Goal: Transaction & Acquisition: Purchase product/service

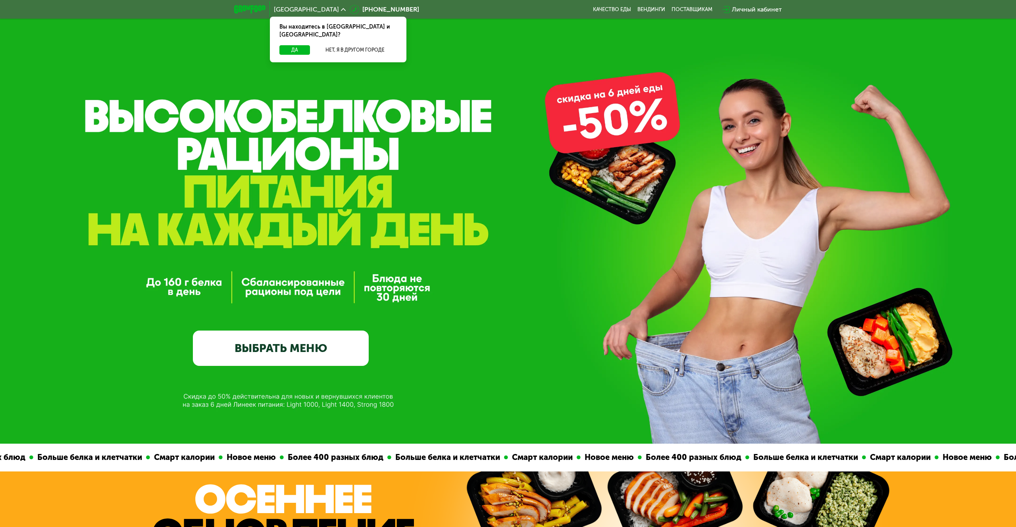
click at [310, 343] on link "ВЫБРАТЬ МЕНЮ" at bounding box center [281, 348] width 176 height 35
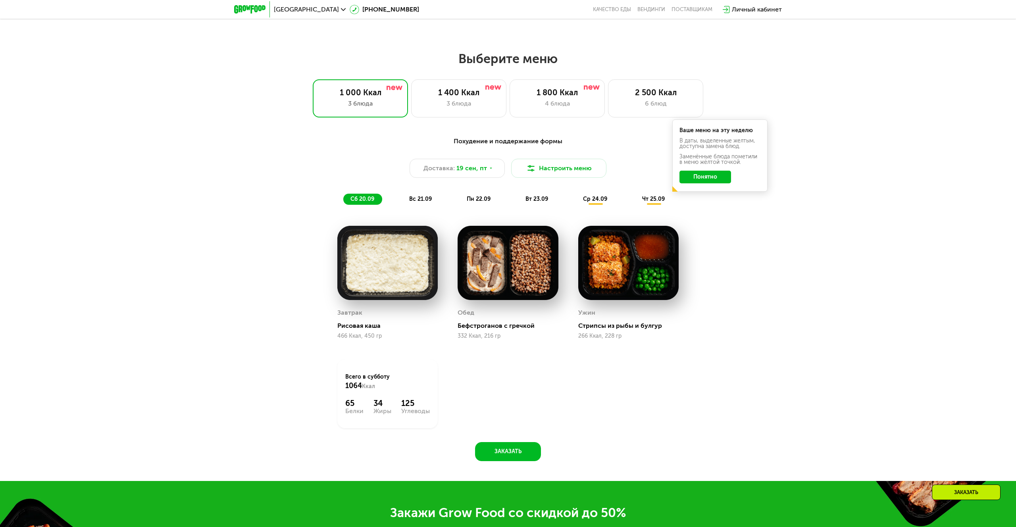
scroll to position [794, 0]
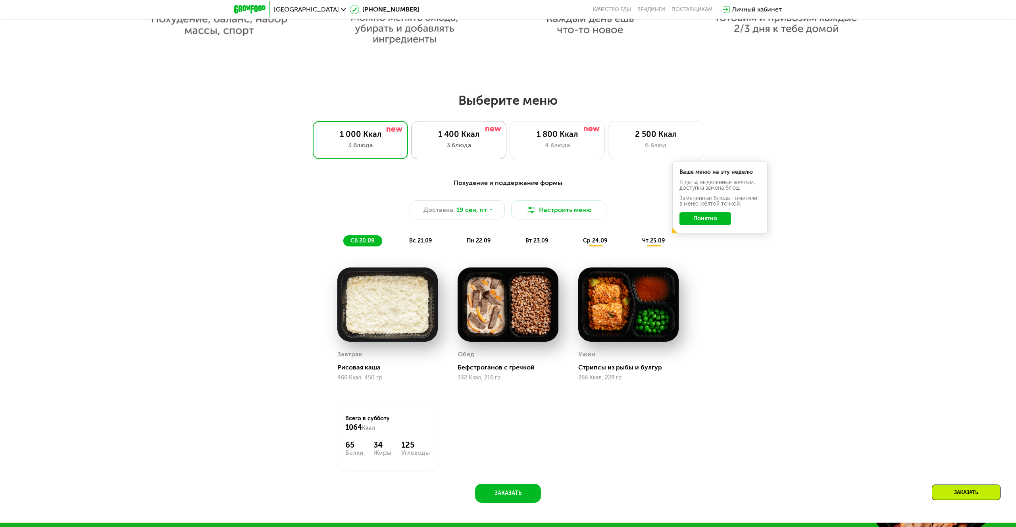
click at [465, 148] on div "3 блюда" at bounding box center [458, 145] width 79 height 10
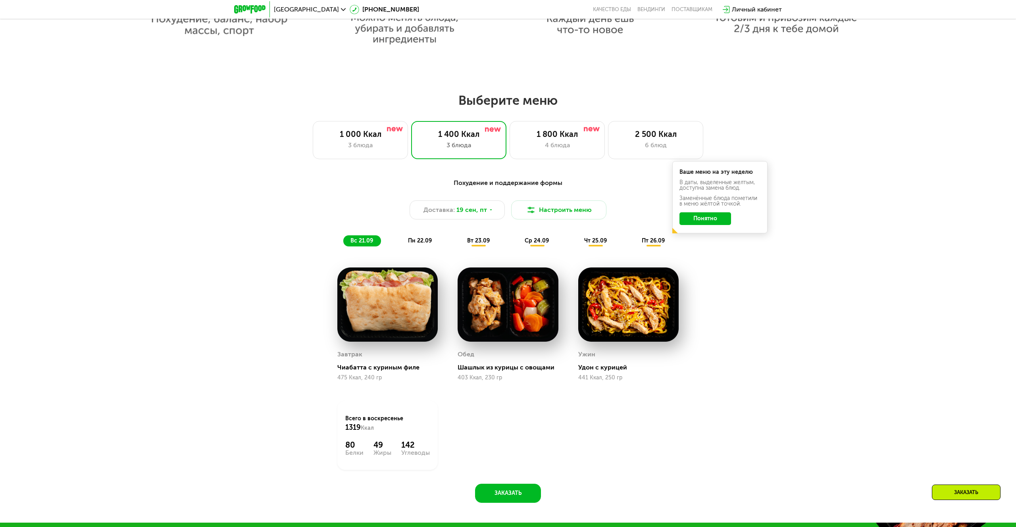
click at [413, 240] on span "пн 22.09" at bounding box center [420, 240] width 24 height 7
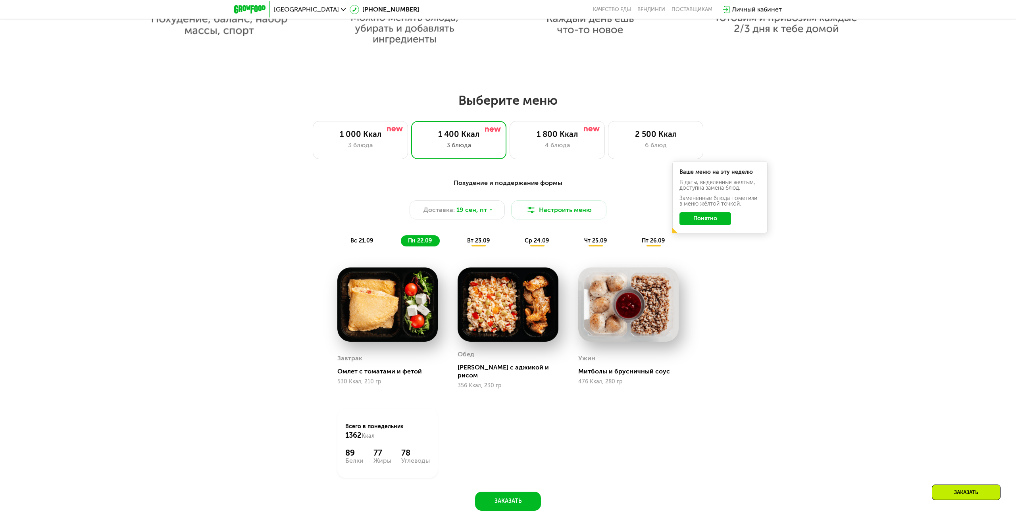
click at [478, 236] on div "вт 23.09" at bounding box center [479, 240] width 38 height 11
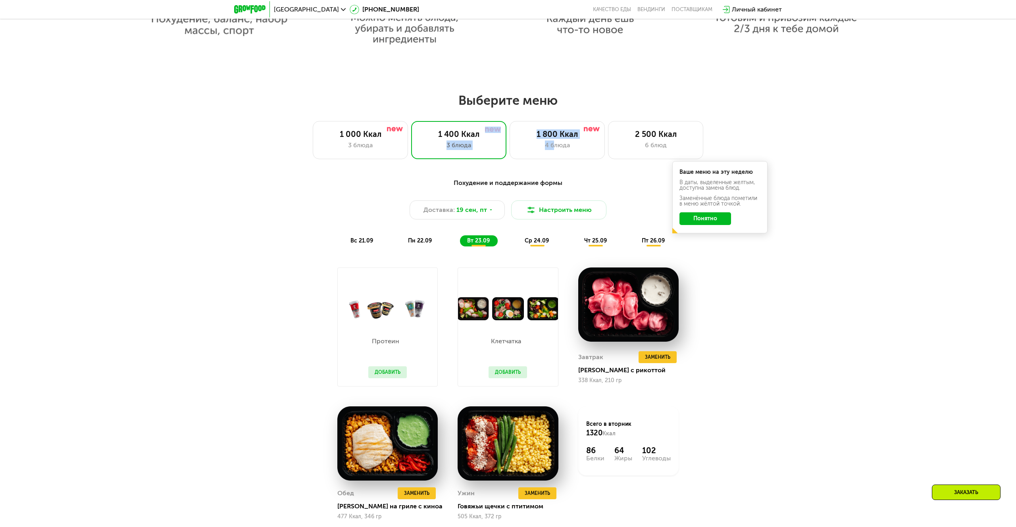
drag, startPoint x: 553, startPoint y: 145, endPoint x: 452, endPoint y: 200, distance: 114.9
click at [423, 150] on div "1 000 Ккал 3 блюда 1 400 Ккал 3 блюда 1 800 Ккал 4 блюда 2 500 Ккал 6 блюд" at bounding box center [507, 140] width 965 height 38
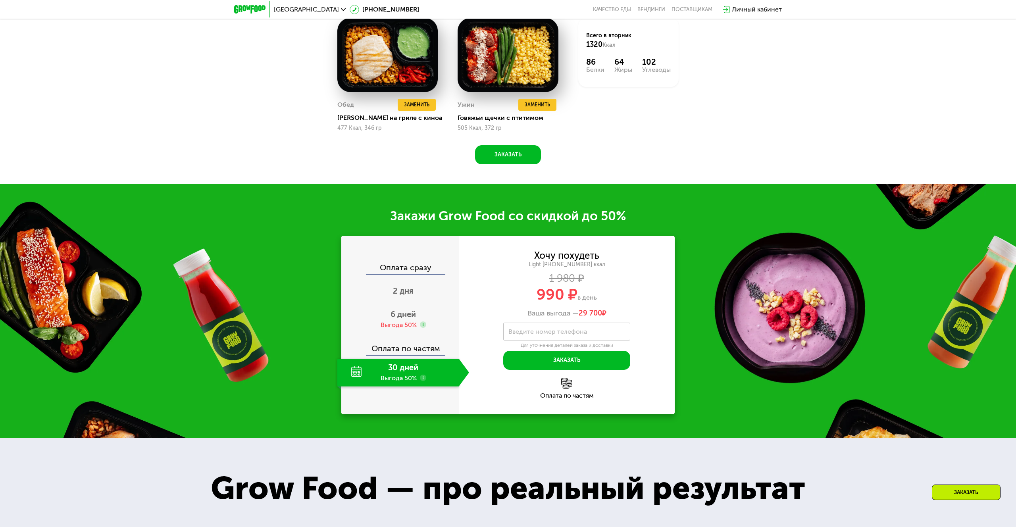
scroll to position [1126, 0]
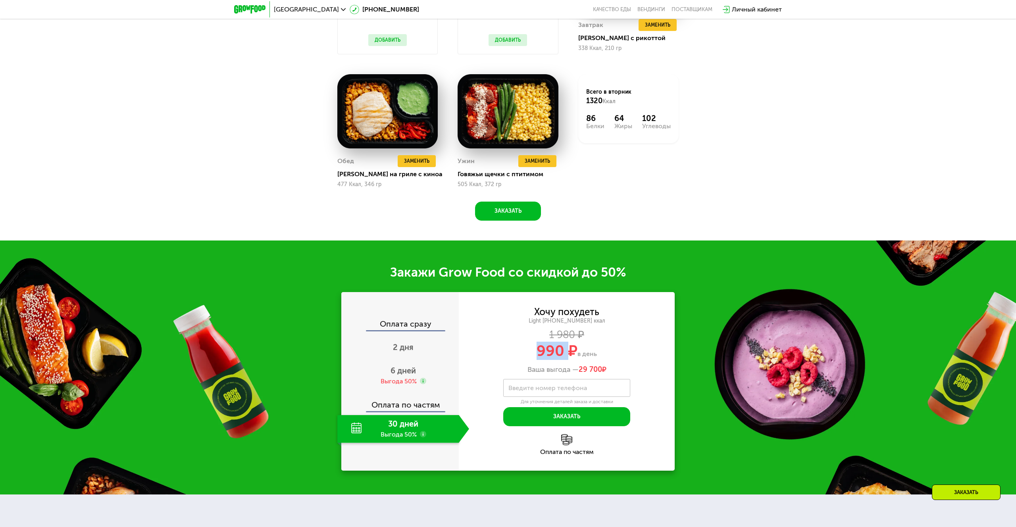
drag, startPoint x: 535, startPoint y: 354, endPoint x: 567, endPoint y: 354, distance: 32.1
click at [567, 354] on div "990 ₽ в день" at bounding box center [567, 350] width 216 height 15
drag, startPoint x: 572, startPoint y: 370, endPoint x: 605, endPoint y: 369, distance: 32.9
click at [605, 369] on div "Ваша выгода — 29 700 ₽" at bounding box center [567, 369] width 216 height 9
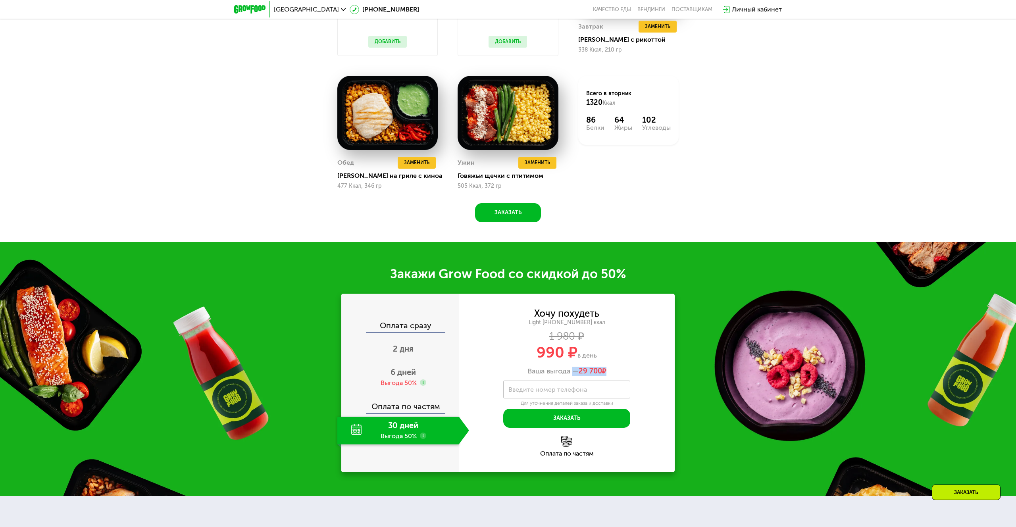
click at [579, 369] on span "29 700" at bounding box center [589, 371] width 23 height 9
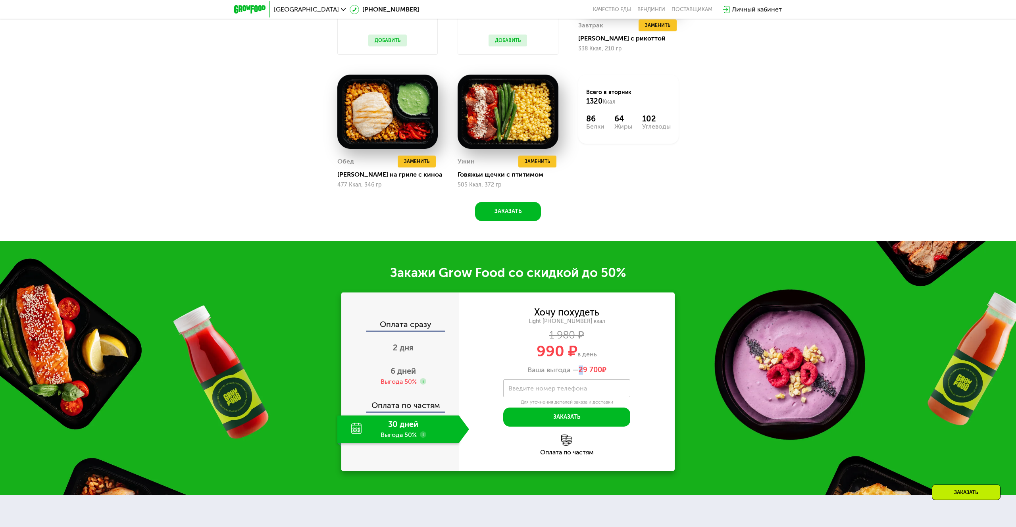
scroll to position [1126, 0]
drag, startPoint x: 579, startPoint y: 369, endPoint x: 604, endPoint y: 370, distance: 24.6
click at [604, 370] on span "29 700 ₽" at bounding box center [592, 369] width 28 height 9
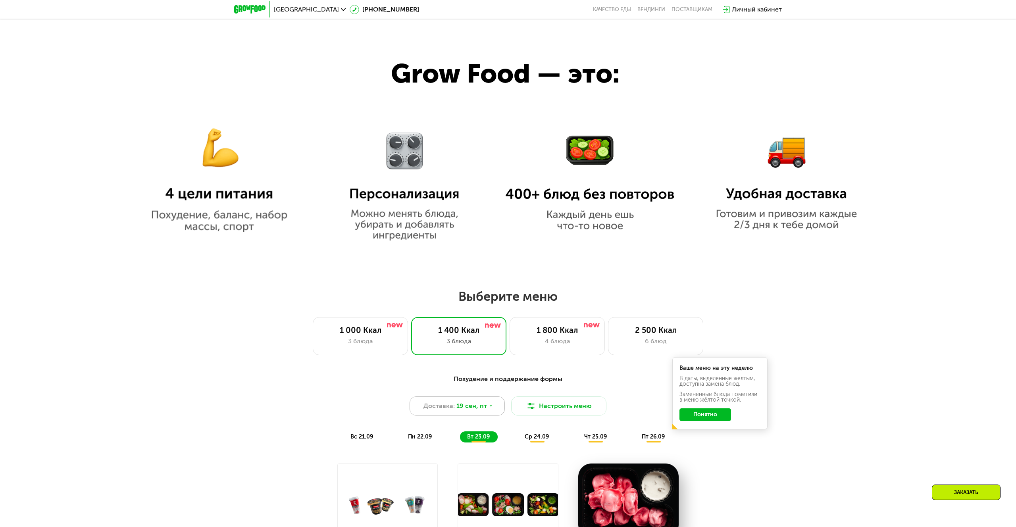
scroll to position [660, 0]
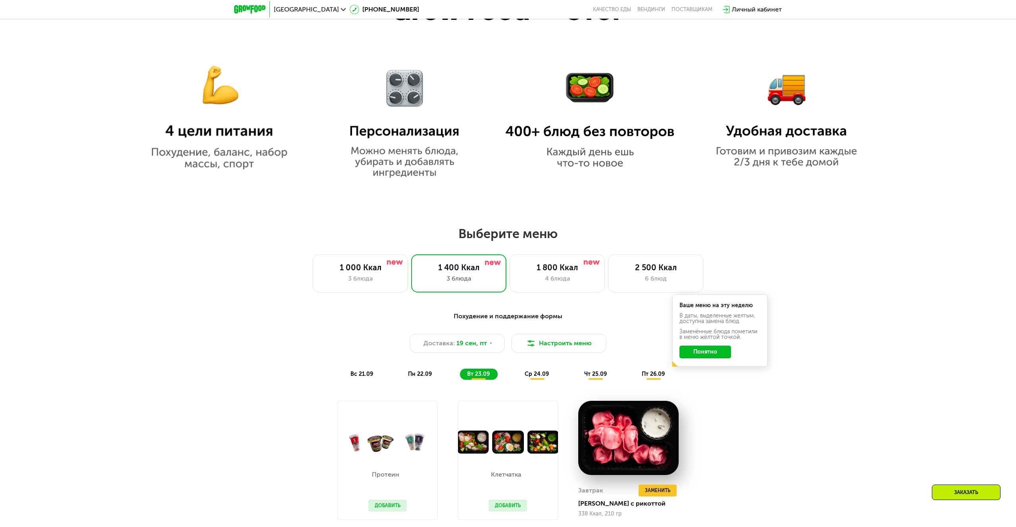
click at [360, 373] on span "вс 21.09" at bounding box center [361, 374] width 23 height 7
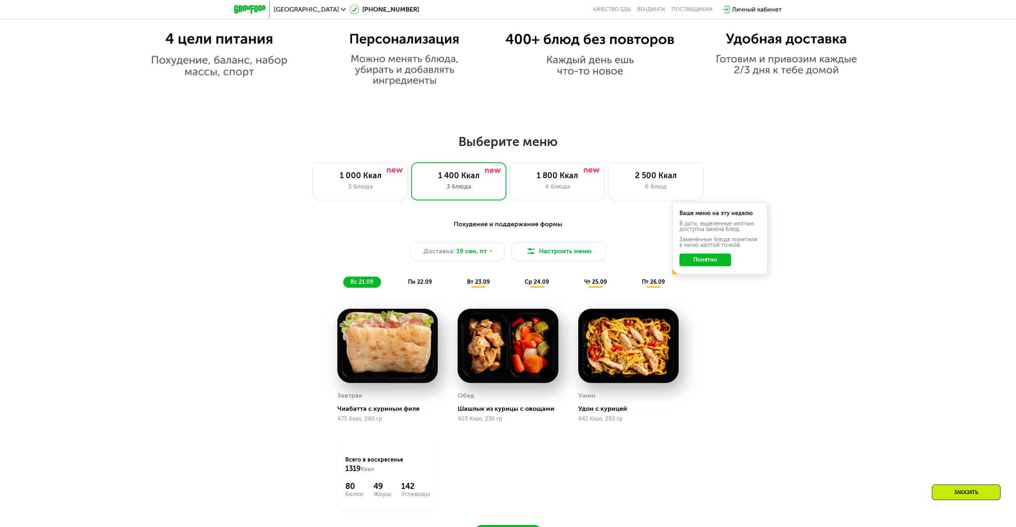
scroll to position [753, 0]
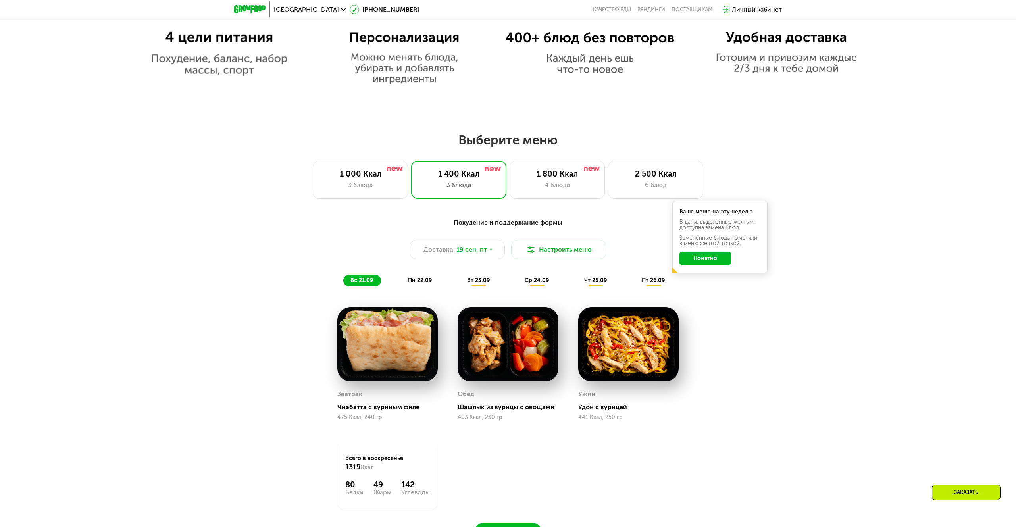
click at [982, 496] on div "Заказать" at bounding box center [966, 491] width 69 height 15
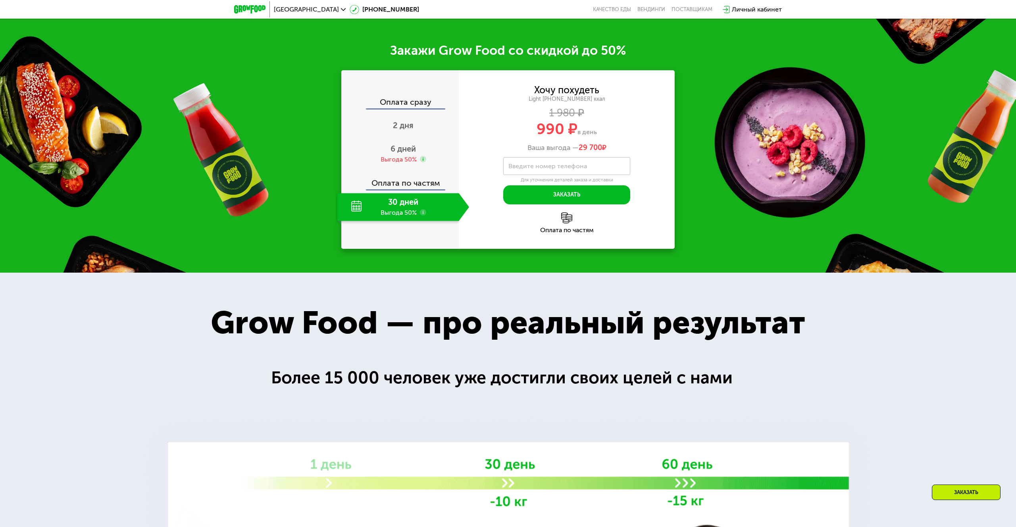
scroll to position [1316, 0]
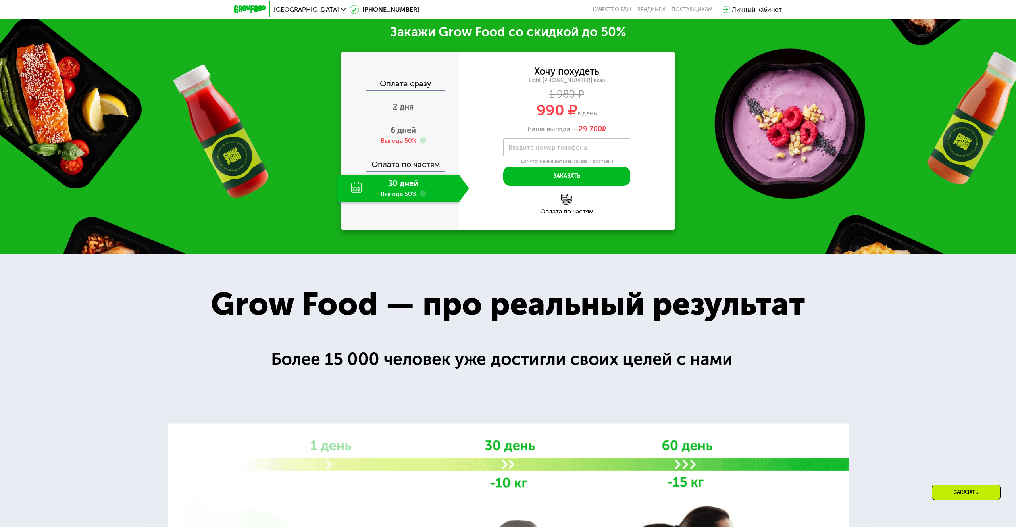
click at [385, 186] on div "30 дней Выгода 50%" at bounding box center [397, 189] width 121 height 28
drag, startPoint x: 352, startPoint y: 186, endPoint x: 413, endPoint y: 195, distance: 61.3
click at [353, 186] on div "30 дней Выгода 50%" at bounding box center [397, 189] width 121 height 28
click at [421, 196] on use at bounding box center [423, 193] width 6 height 6
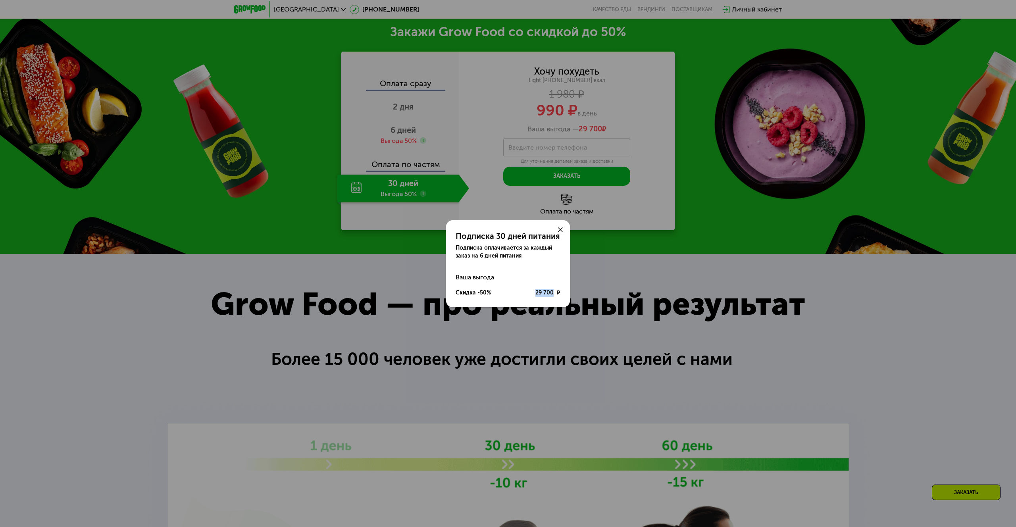
drag, startPoint x: 531, startPoint y: 293, endPoint x: 553, endPoint y: 293, distance: 22.2
click at [553, 293] on div "Скидка -50% 29 700 ₽" at bounding box center [507, 292] width 105 height 15
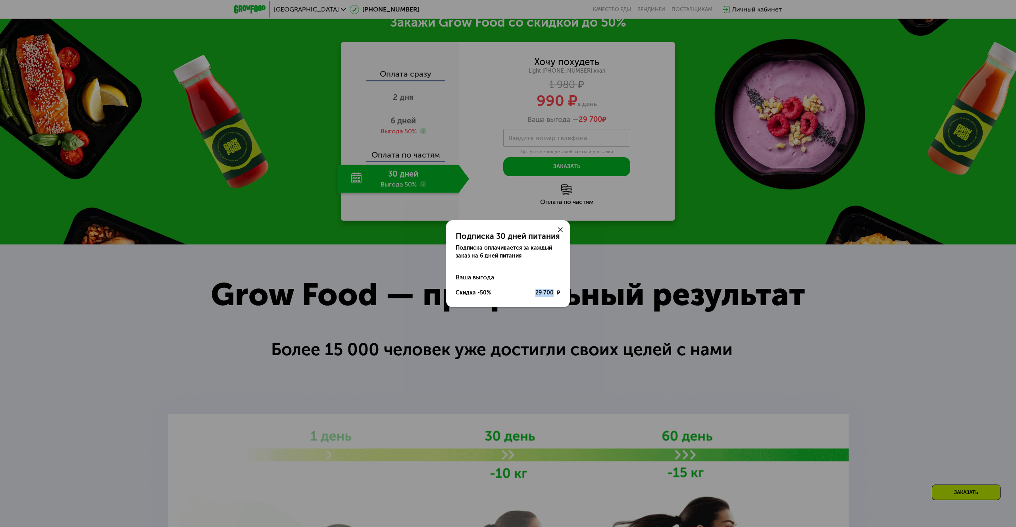
scroll to position [1291, 0]
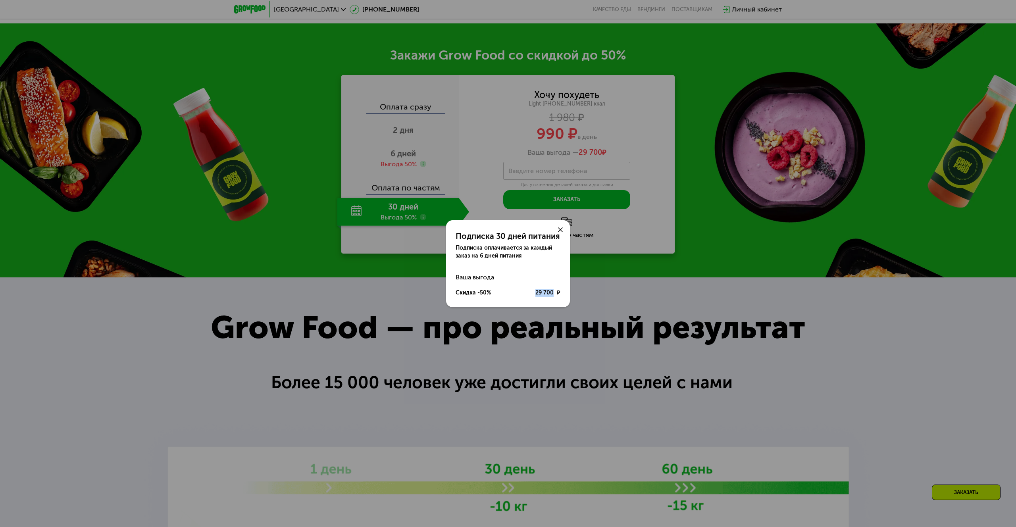
click at [562, 228] on use at bounding box center [560, 229] width 5 height 5
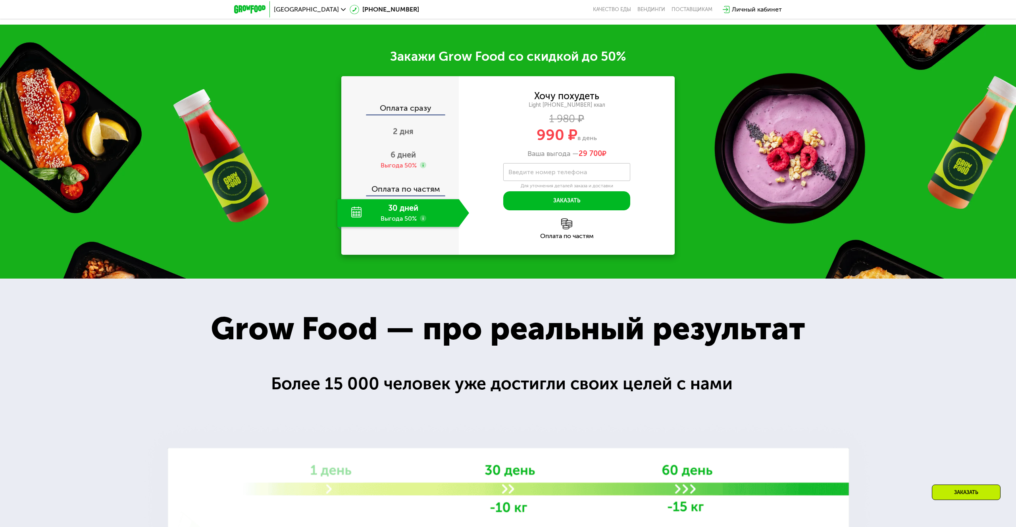
scroll to position [1293, 0]
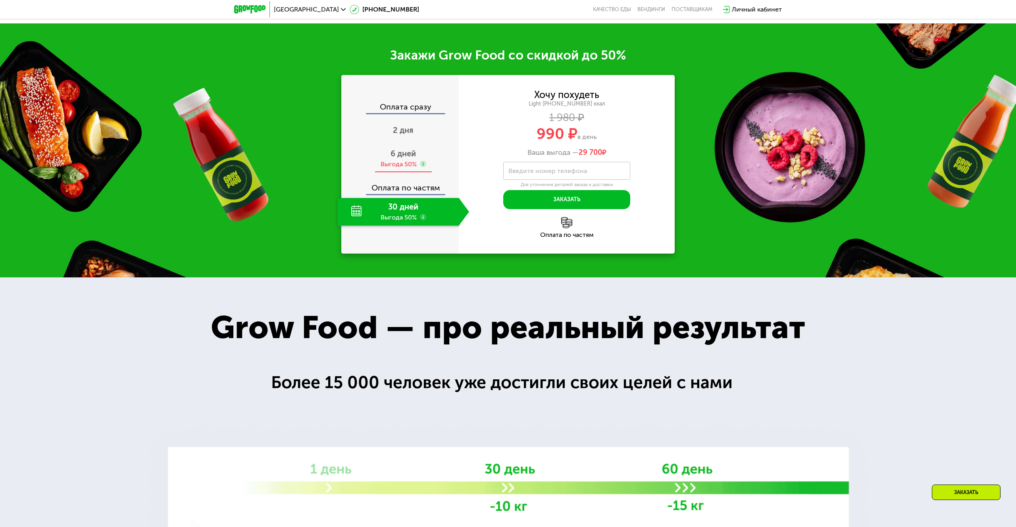
click at [423, 164] on use at bounding box center [423, 164] width 6 height 6
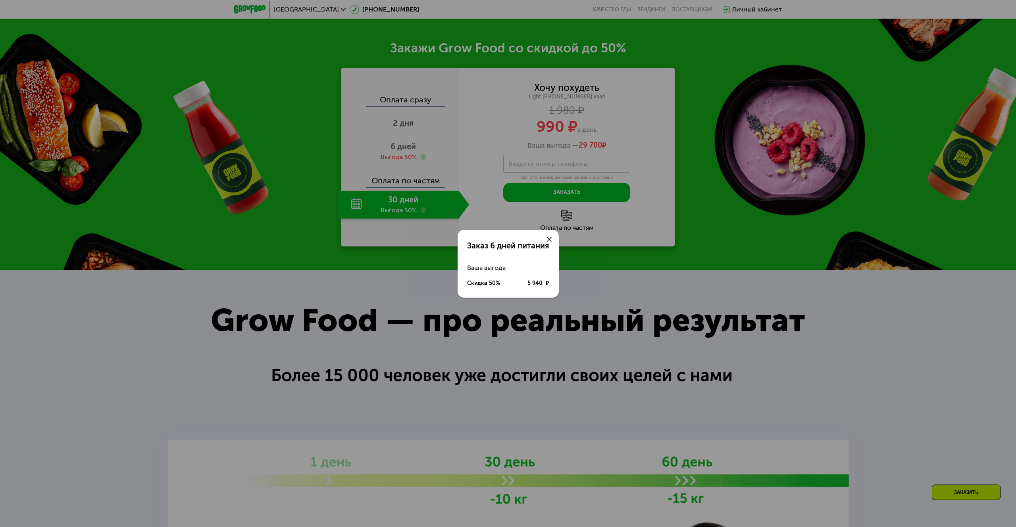
scroll to position [1299, 0]
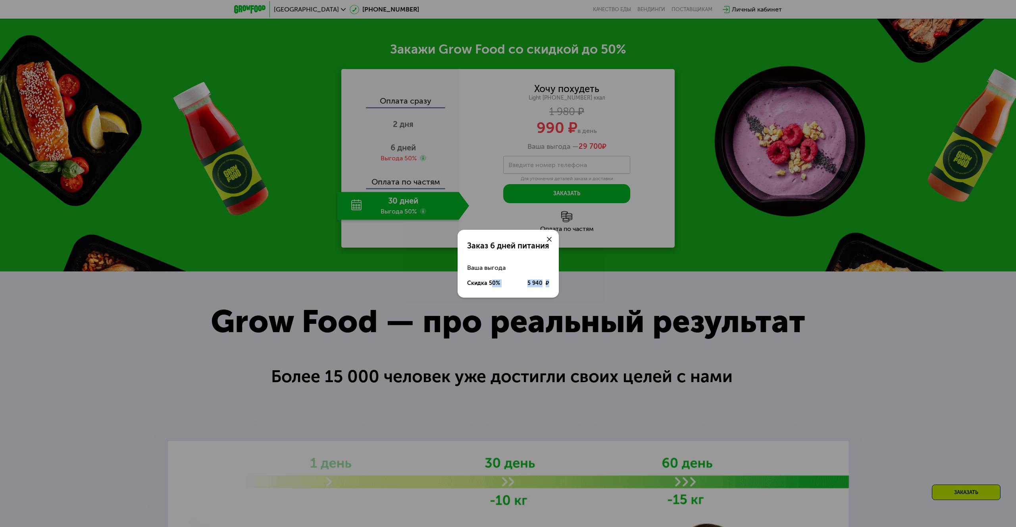
drag, startPoint x: 492, startPoint y: 284, endPoint x: 548, endPoint y: 284, distance: 56.3
click at [548, 284] on div "Скидка 50% 5 940 ₽" at bounding box center [508, 283] width 82 height 15
click at [548, 240] on use at bounding box center [549, 239] width 5 height 5
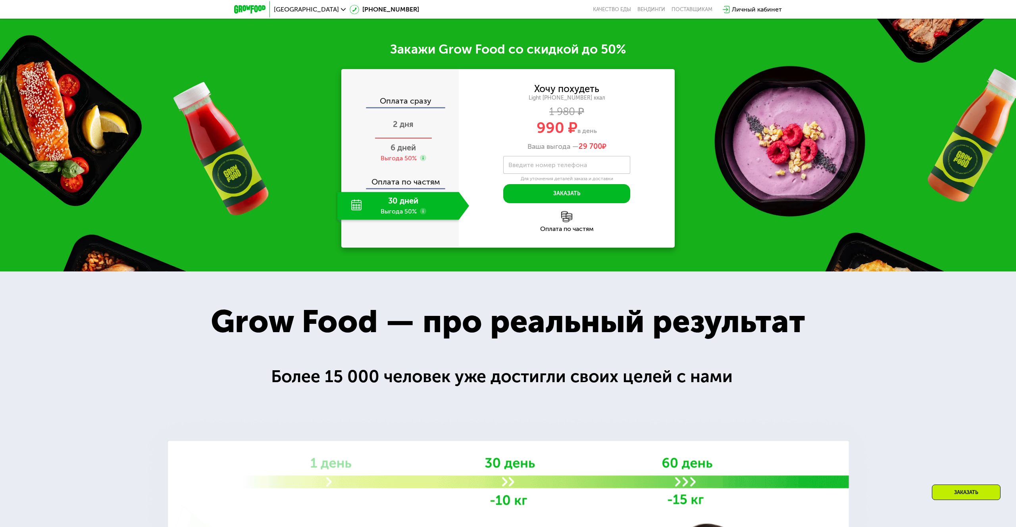
click at [400, 128] on span "2 дня" at bounding box center [403, 124] width 21 height 10
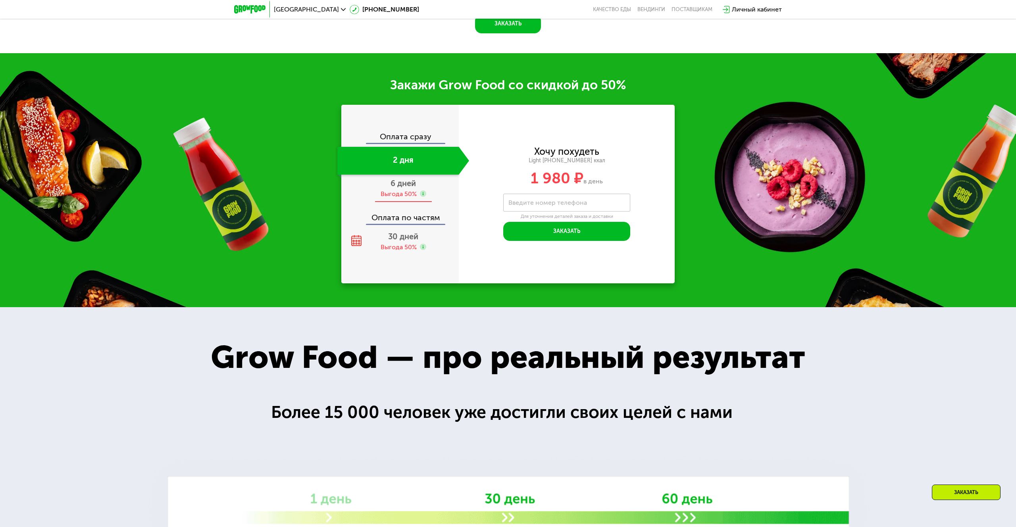
scroll to position [1263, 0]
drag, startPoint x: 520, startPoint y: 176, endPoint x: 590, endPoint y: 175, distance: 70.2
click at [591, 176] on div "1 980 ₽ в день" at bounding box center [567, 178] width 216 height 15
click at [398, 179] on span "6 дней" at bounding box center [402, 184] width 25 height 10
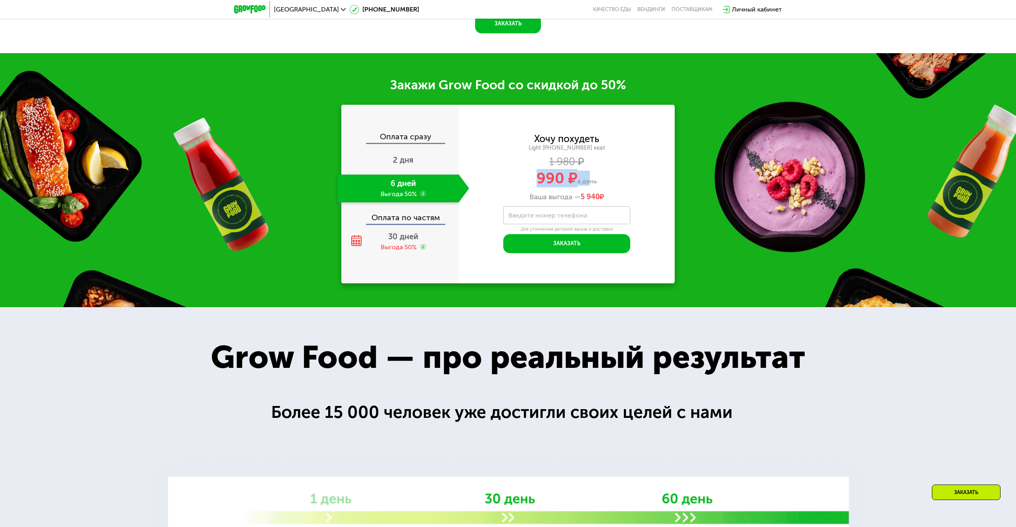
drag, startPoint x: 539, startPoint y: 177, endPoint x: 587, endPoint y: 177, distance: 48.4
click at [587, 177] on div "990 ₽ в день" at bounding box center [567, 178] width 216 height 15
click at [402, 214] on div "Оплата по частям" at bounding box center [400, 215] width 117 height 18
click at [402, 233] on span "30 дней" at bounding box center [403, 237] width 30 height 10
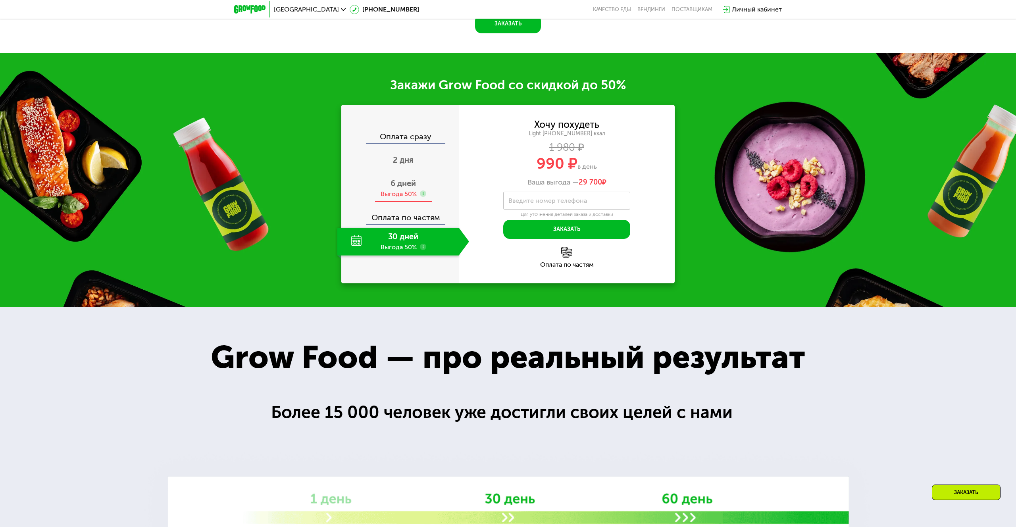
click at [389, 190] on div "Выгода 50%" at bounding box center [398, 194] width 36 height 9
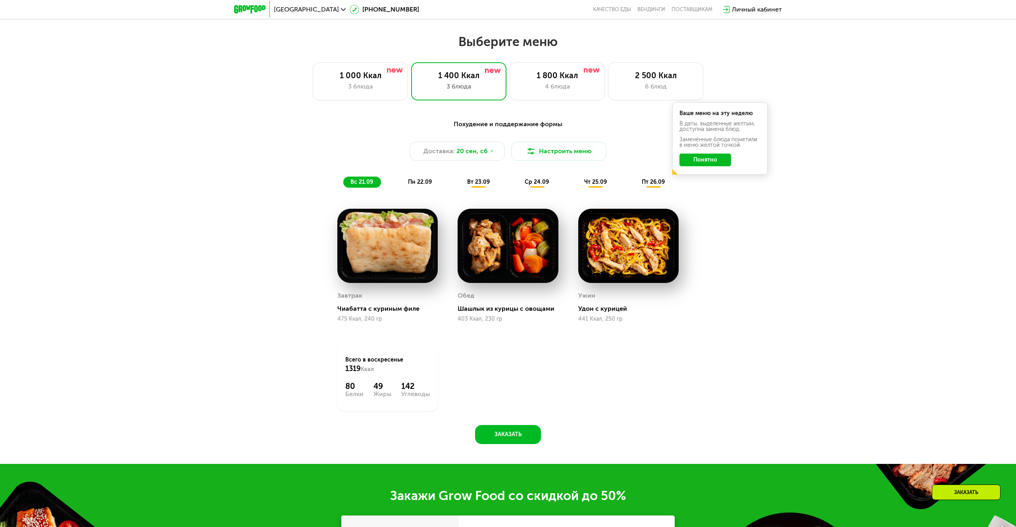
scroll to position [846, 0]
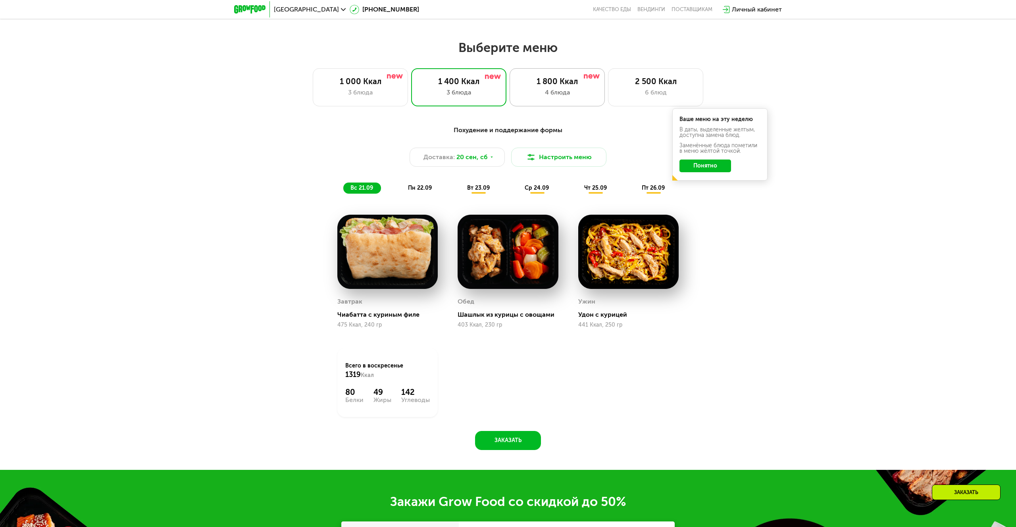
click at [558, 94] on div "4 блюда" at bounding box center [557, 93] width 79 height 10
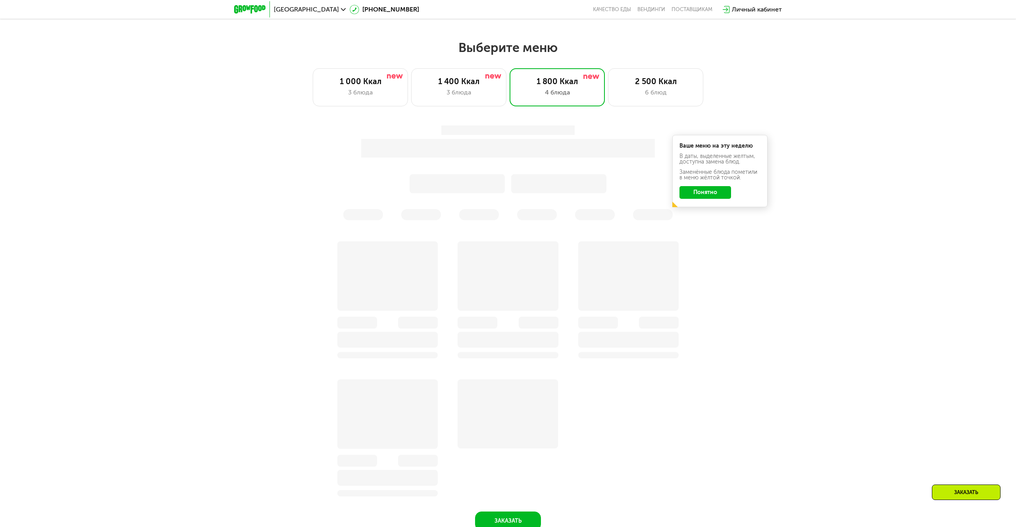
scroll to position [846, 0]
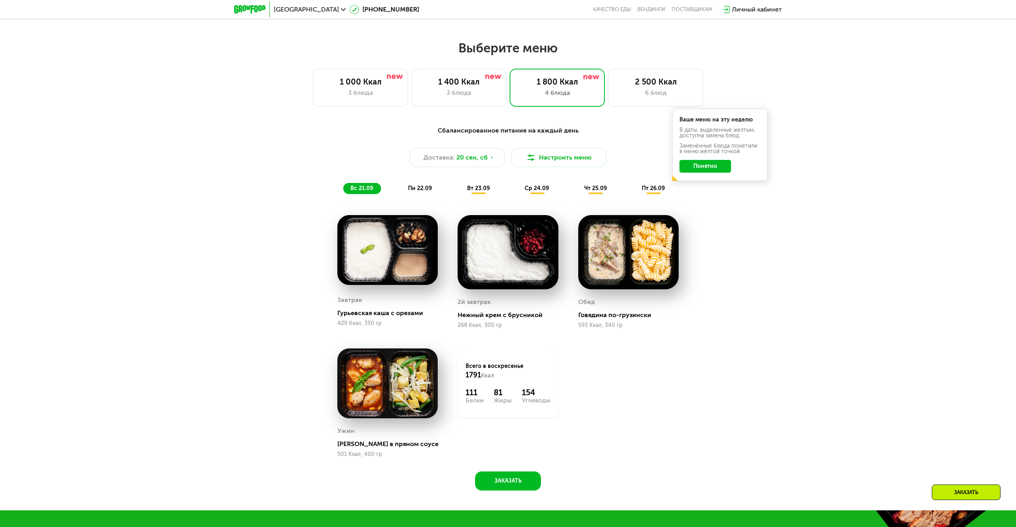
click at [703, 171] on button "Понятно" at bounding box center [705, 166] width 52 height 13
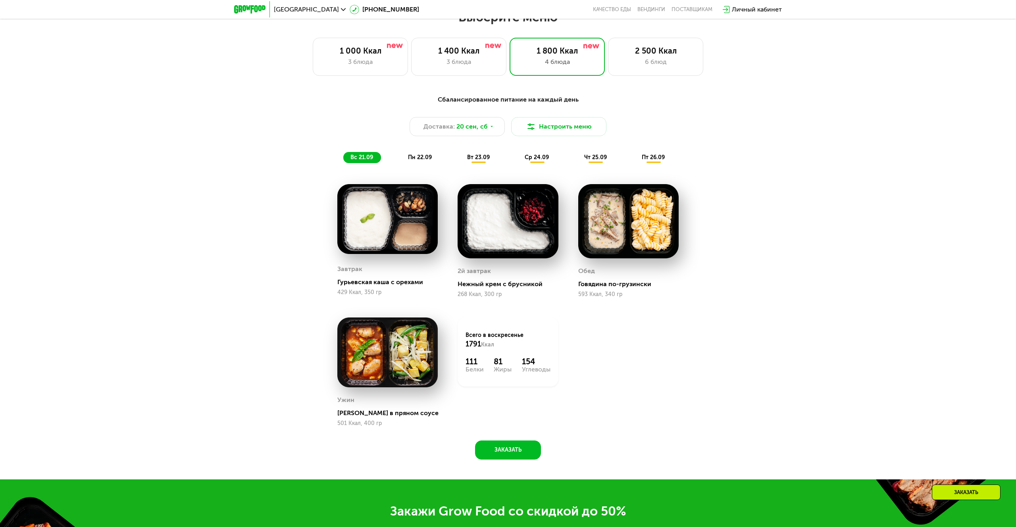
scroll to position [898, 0]
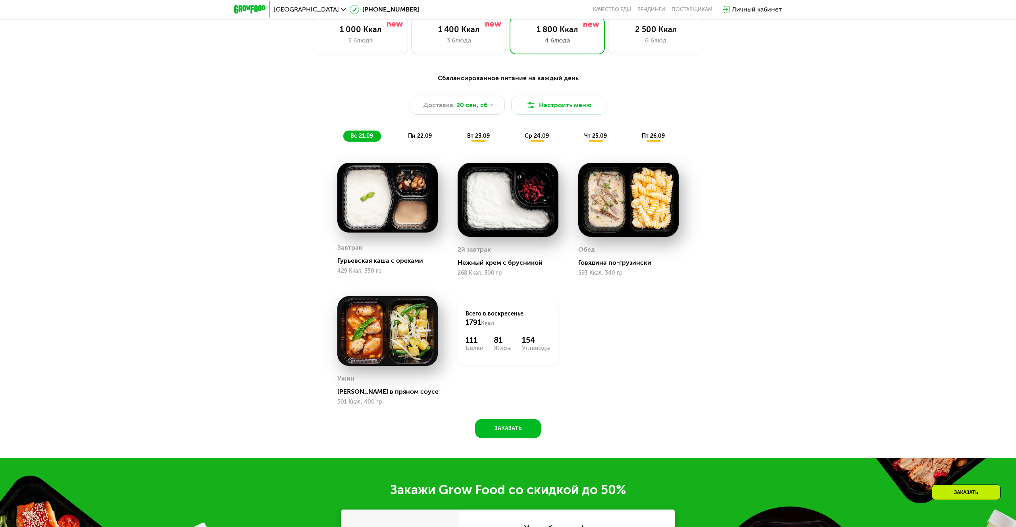
click at [378, 201] on img at bounding box center [387, 198] width 100 height 70
click at [630, 207] on img at bounding box center [628, 200] width 100 height 74
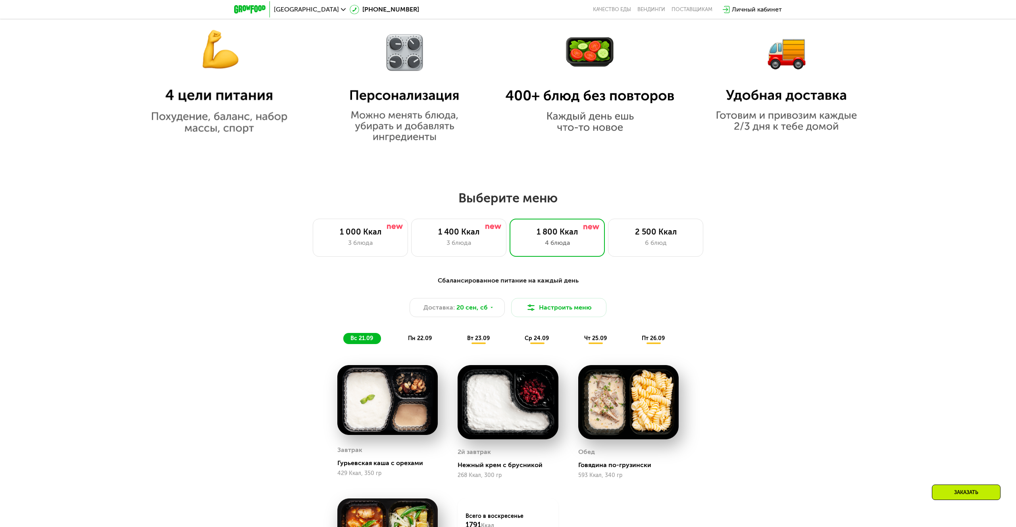
scroll to position [689, 0]
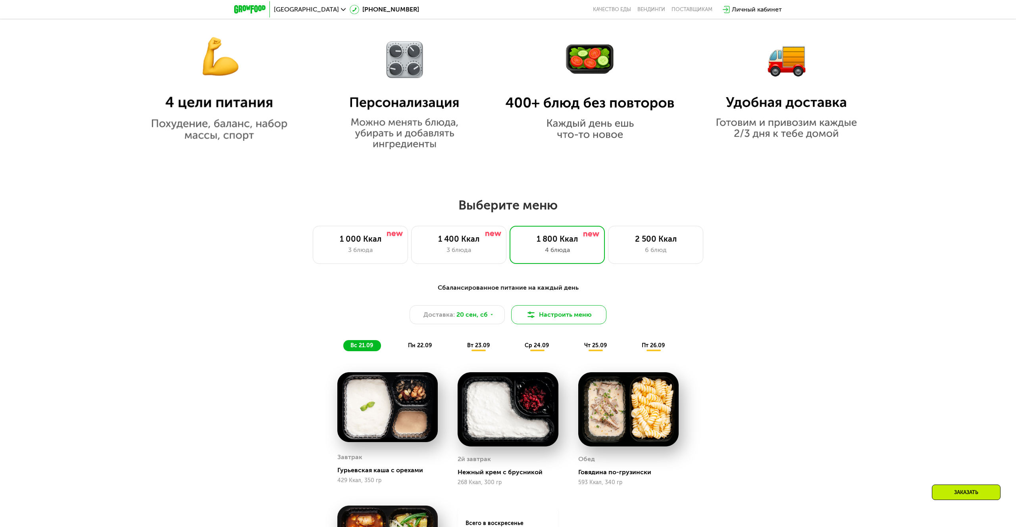
click at [551, 315] on button "Настроить меню" at bounding box center [558, 314] width 95 height 19
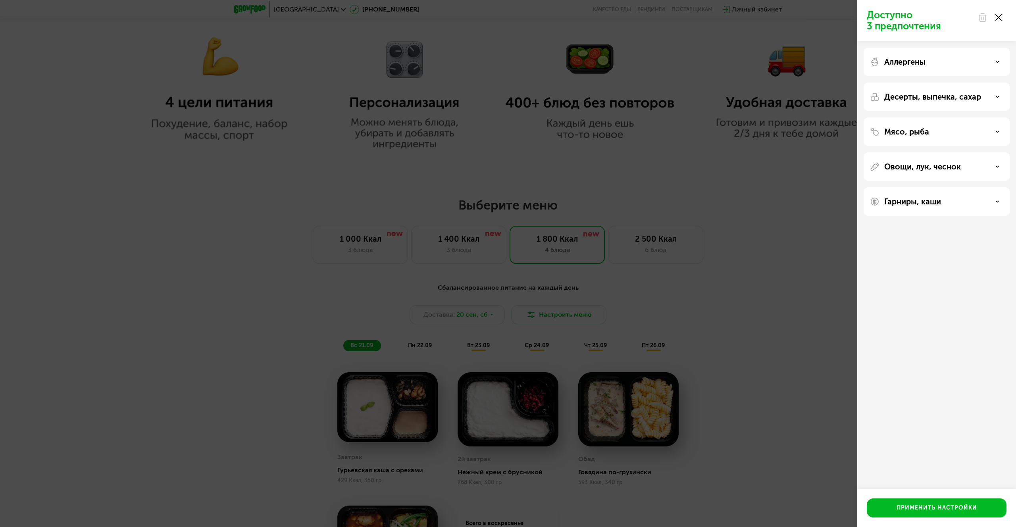
click at [926, 58] on div "Аллергены" at bounding box center [936, 62] width 133 height 10
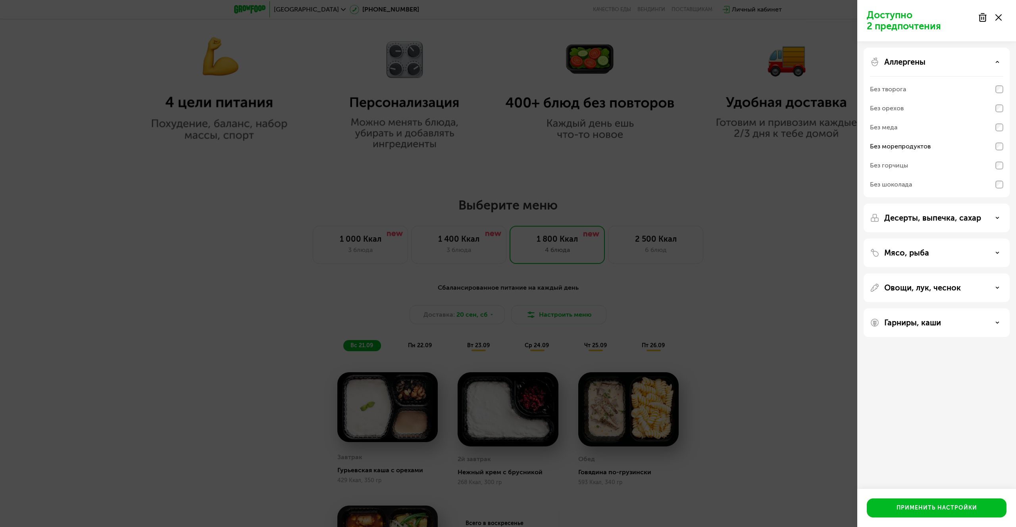
click at [797, 112] on div "Доступно 2 предпочтения Аллергены Без творога Без орехов Без меда Без морепроду…" at bounding box center [508, 263] width 1016 height 527
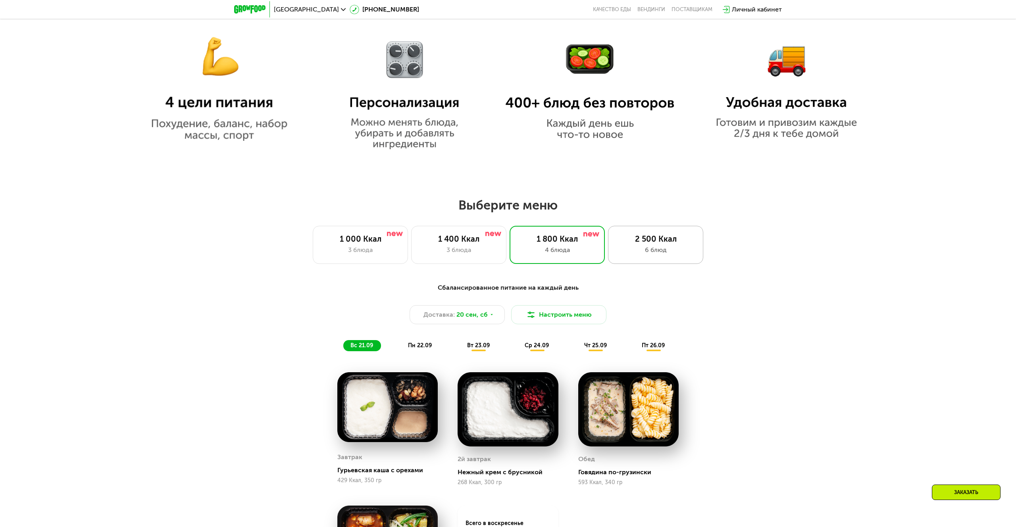
click at [651, 250] on div "6 блюд" at bounding box center [655, 250] width 79 height 10
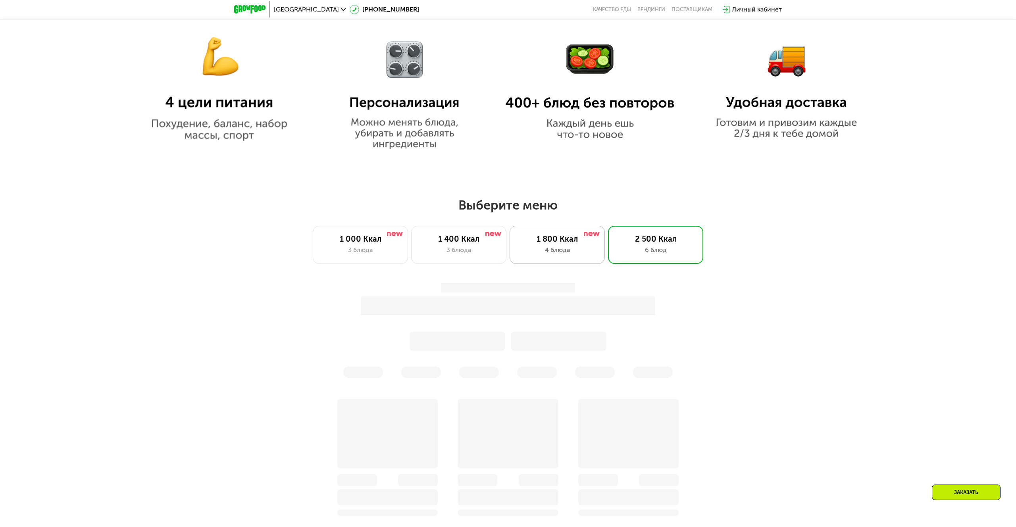
click at [578, 245] on div "4 блюда" at bounding box center [557, 250] width 79 height 10
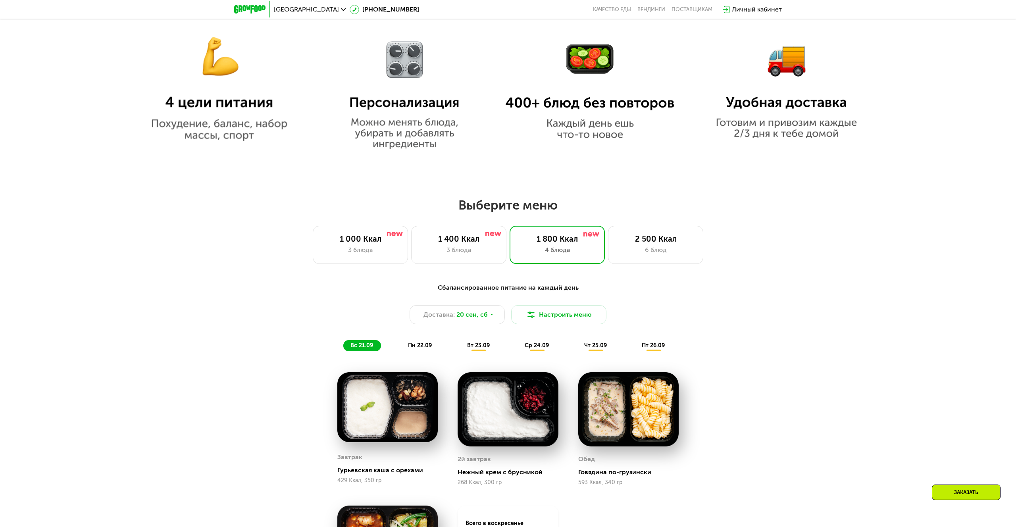
click at [342, 396] on img at bounding box center [387, 407] width 100 height 70
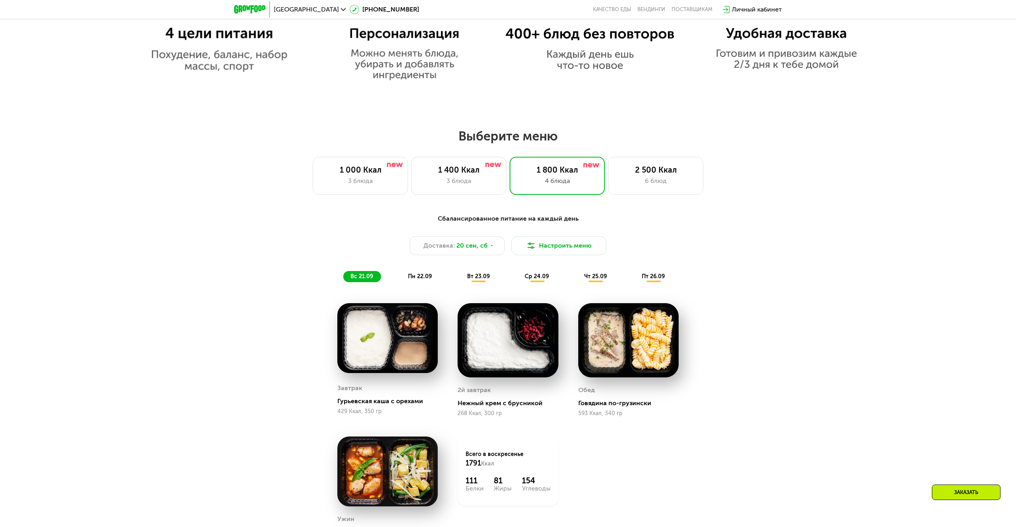
scroll to position [839, 0]
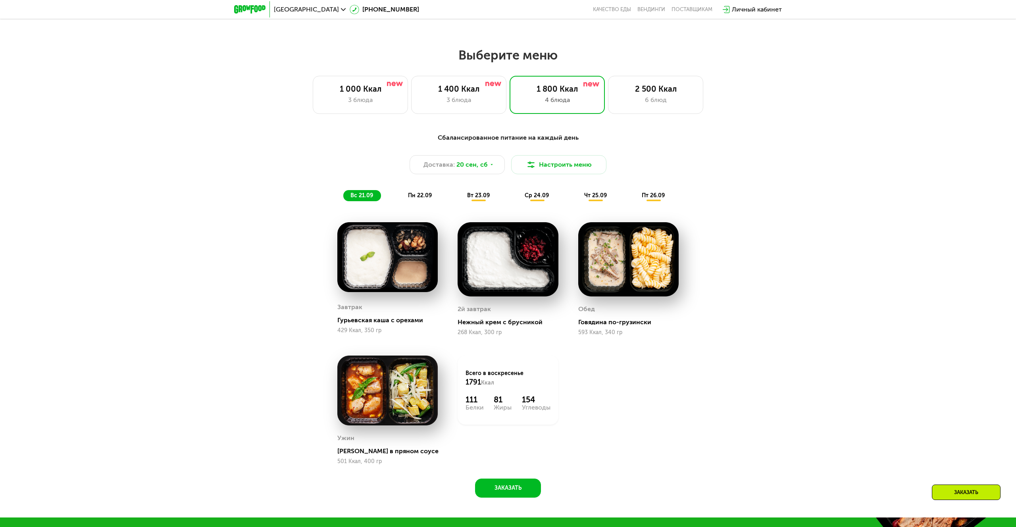
click at [372, 269] on img at bounding box center [387, 257] width 100 height 70
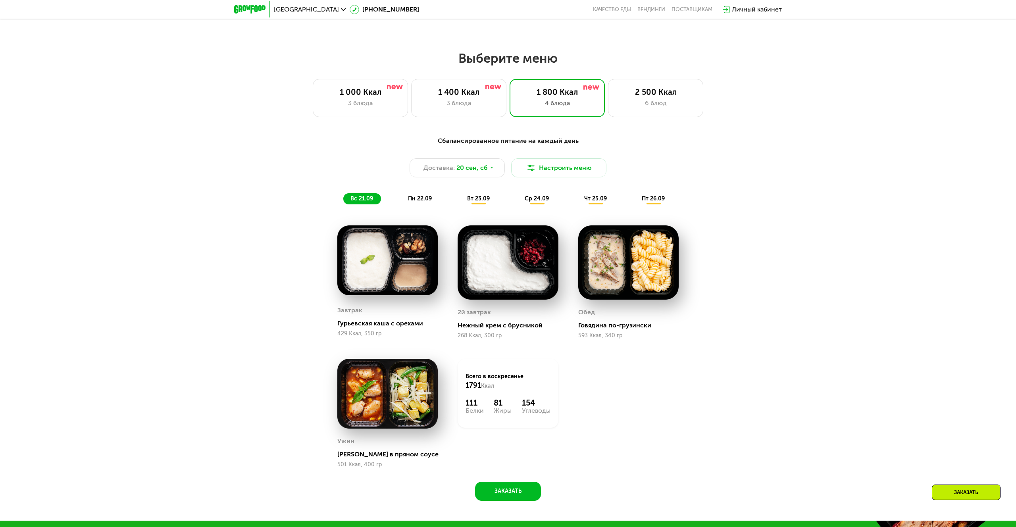
scroll to position [834, 0]
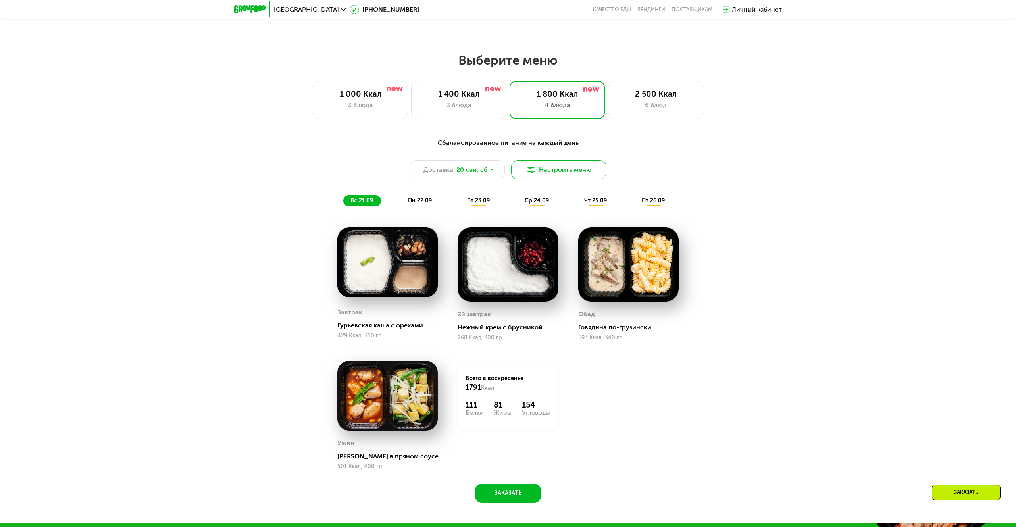
click at [540, 174] on button "Настроить меню" at bounding box center [558, 169] width 95 height 19
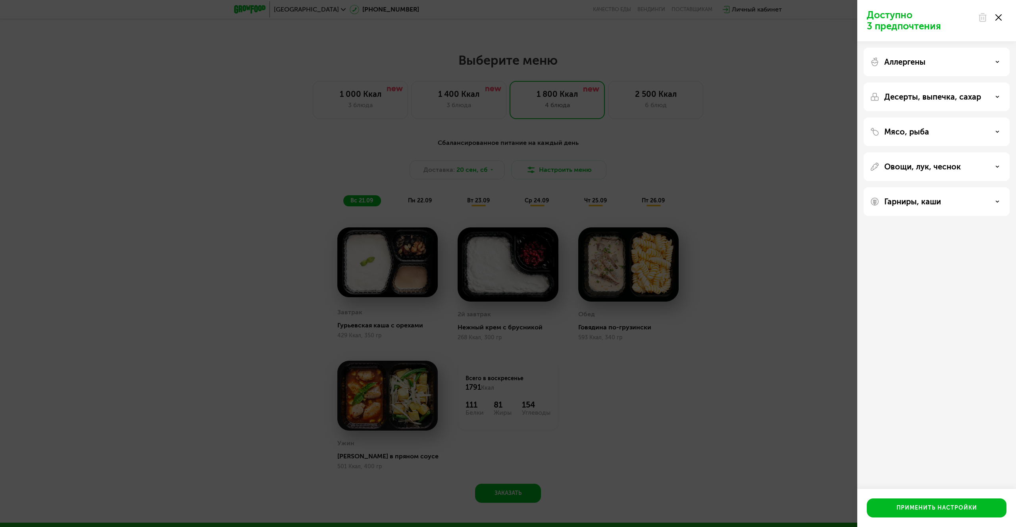
click at [910, 61] on p "Аллергены" at bounding box center [904, 62] width 41 height 10
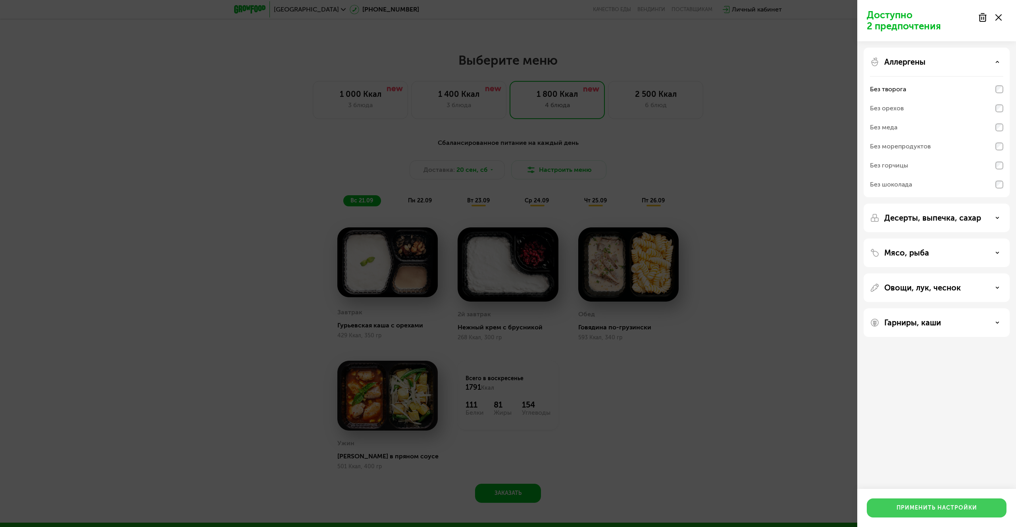
click at [914, 507] on div "Применить настройки" at bounding box center [936, 508] width 81 height 8
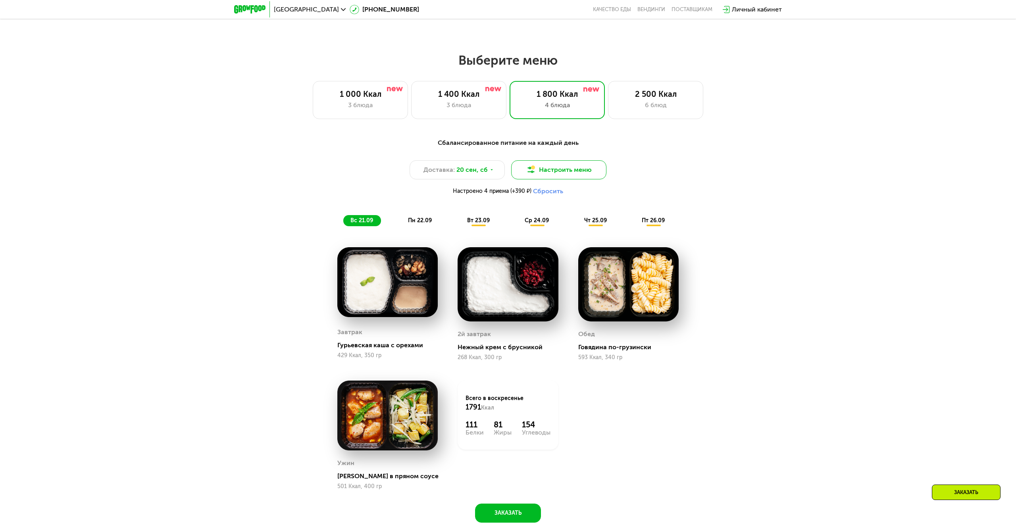
click at [545, 171] on button "Настроить меню" at bounding box center [558, 169] width 95 height 19
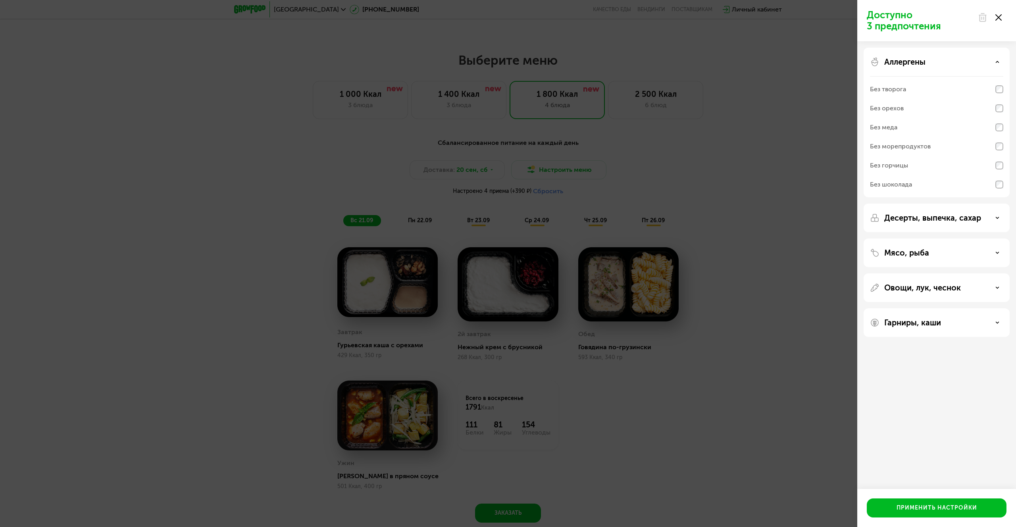
click at [956, 216] on p "Десерты, выпечка, сахар" at bounding box center [932, 218] width 97 height 10
click at [947, 342] on div "Мясо, рыба" at bounding box center [936, 335] width 146 height 29
click at [944, 337] on div "Мясо, рыба" at bounding box center [936, 336] width 133 height 10
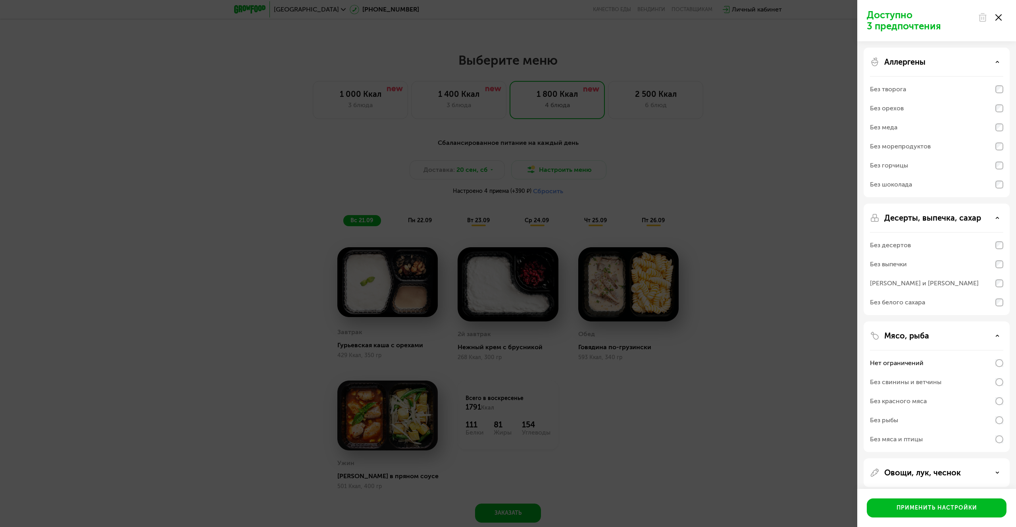
scroll to position [41, 0]
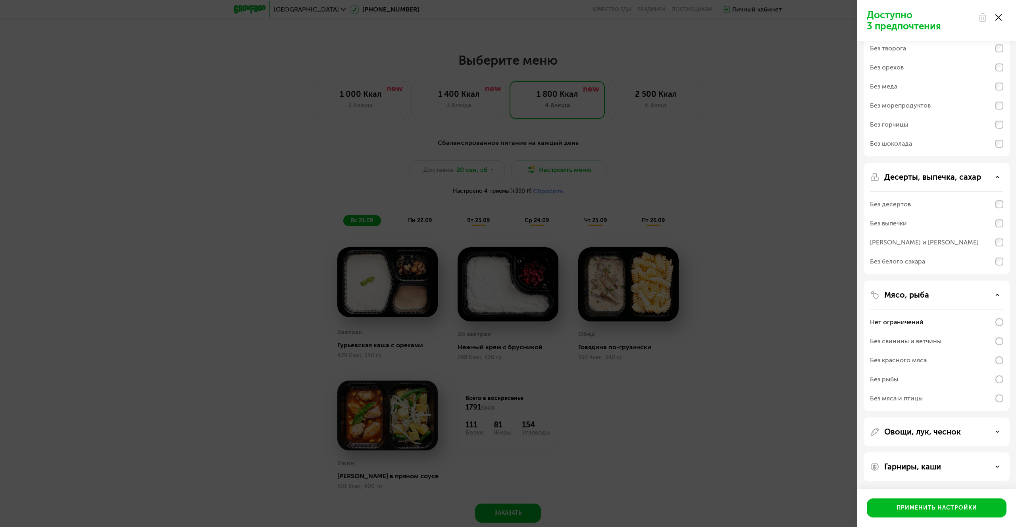
click at [939, 432] on p "Овощи, лук, чеснок" at bounding box center [922, 432] width 77 height 10
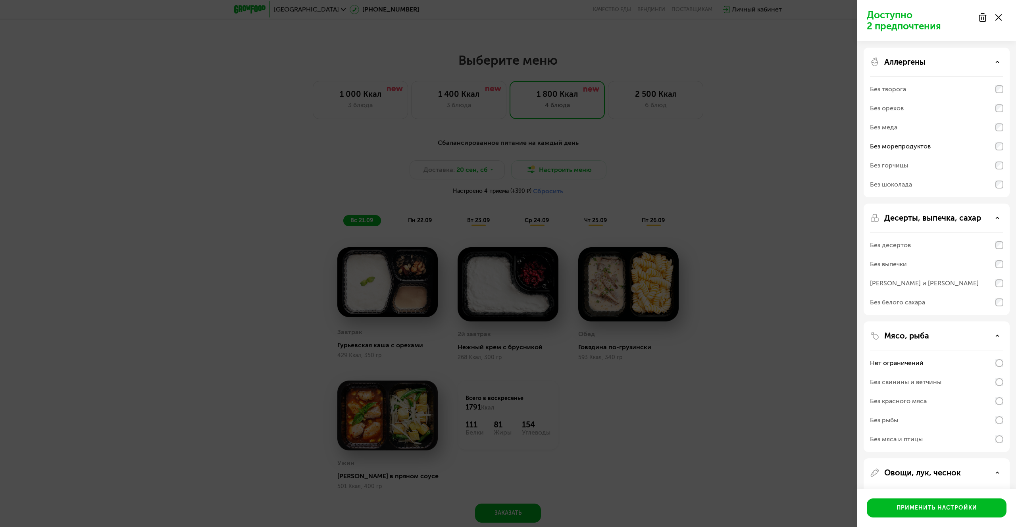
scroll to position [181, 0]
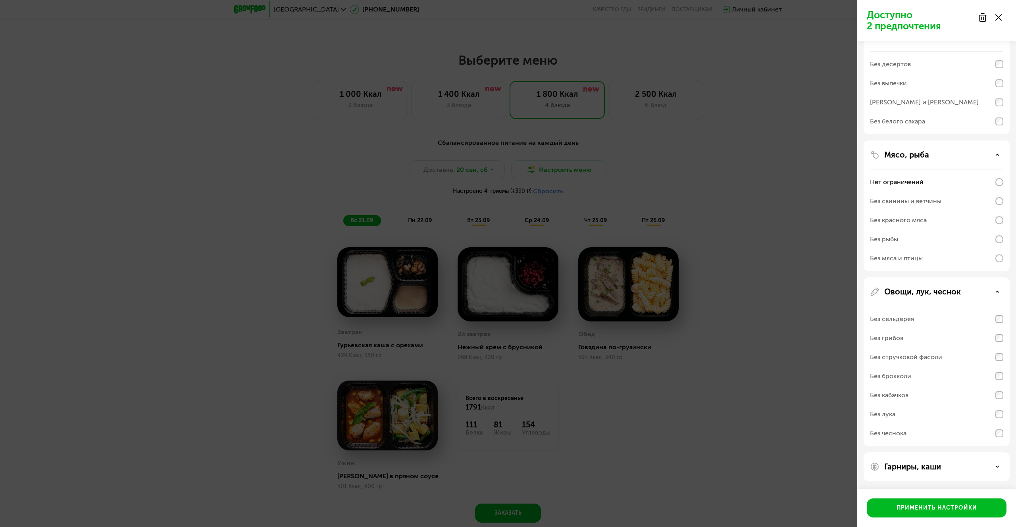
click at [960, 471] on div "Гарниры, каши" at bounding box center [936, 467] width 133 height 10
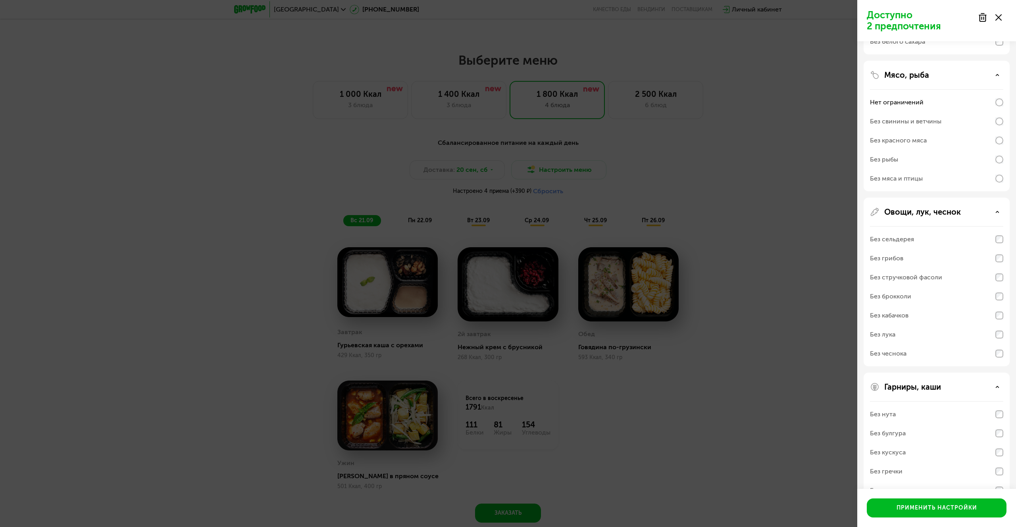
scroll to position [283, 0]
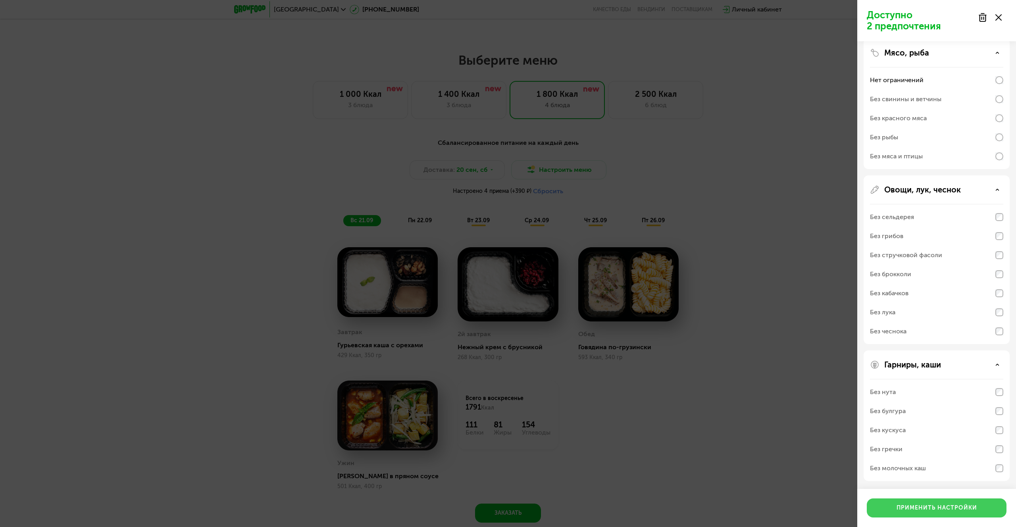
click at [968, 509] on div "Применить настройки" at bounding box center [936, 508] width 81 height 8
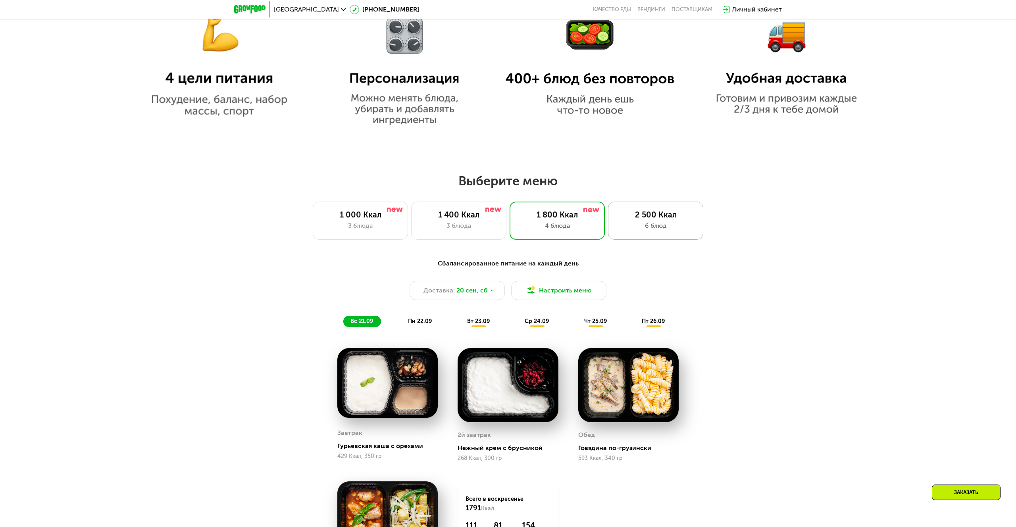
scroll to position [821, 0]
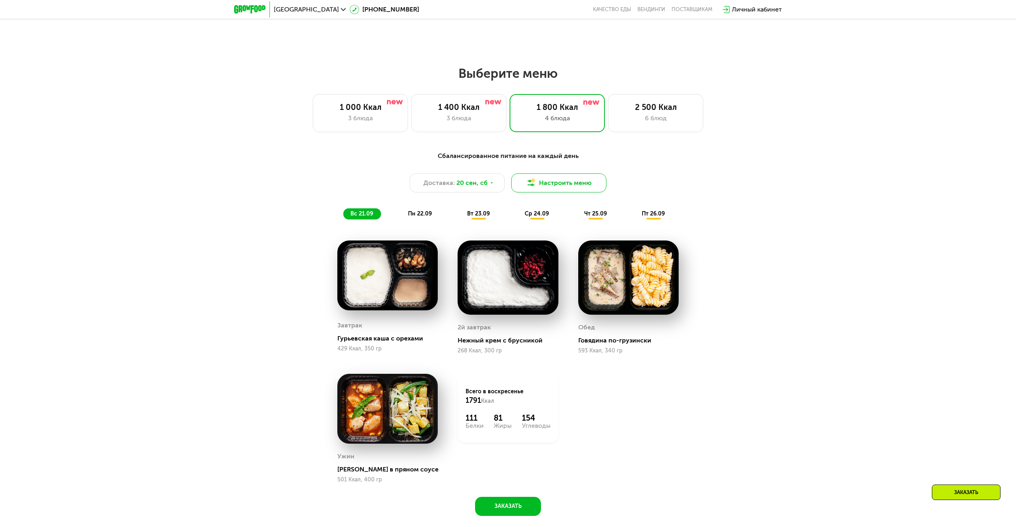
click at [569, 179] on button "Настроить меню" at bounding box center [558, 182] width 95 height 19
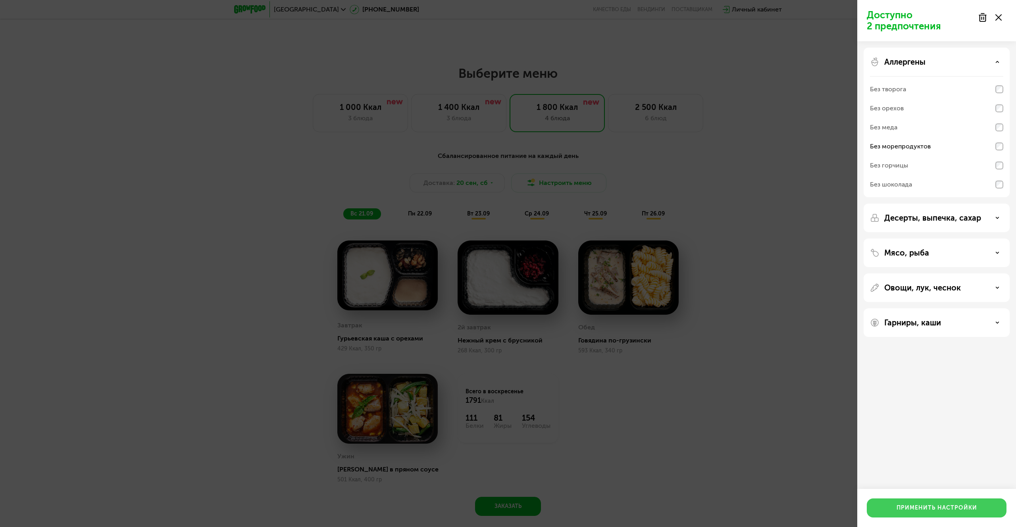
click at [911, 510] on div "Применить настройки" at bounding box center [936, 508] width 81 height 8
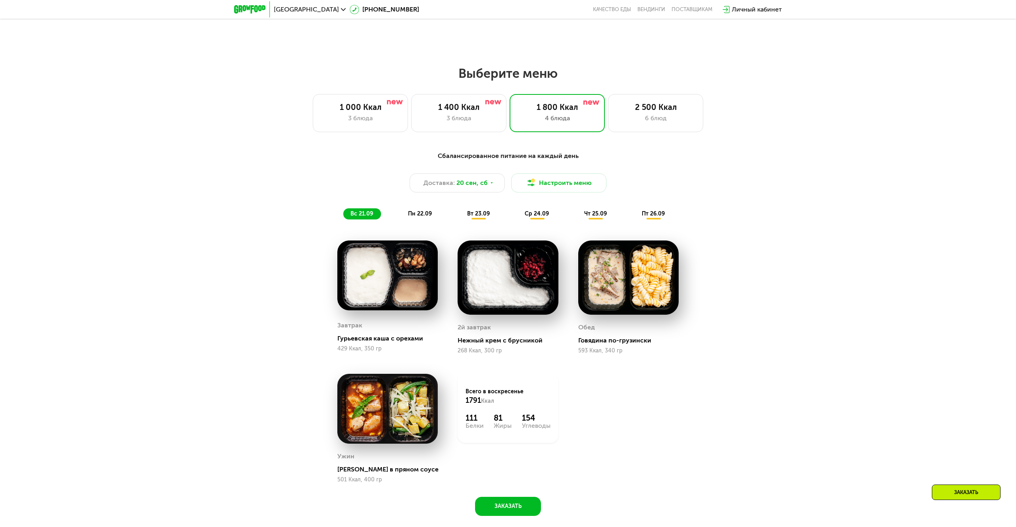
click at [424, 213] on span "пн 22.09" at bounding box center [420, 213] width 24 height 7
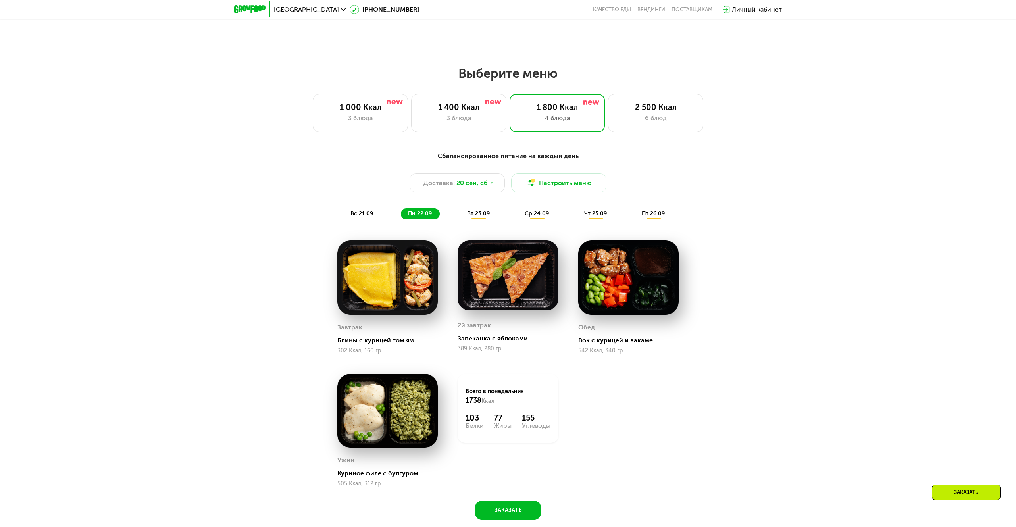
click at [516, 266] on img at bounding box center [507, 275] width 100 height 70
click at [473, 215] on span "вт 23.09" at bounding box center [478, 213] width 23 height 7
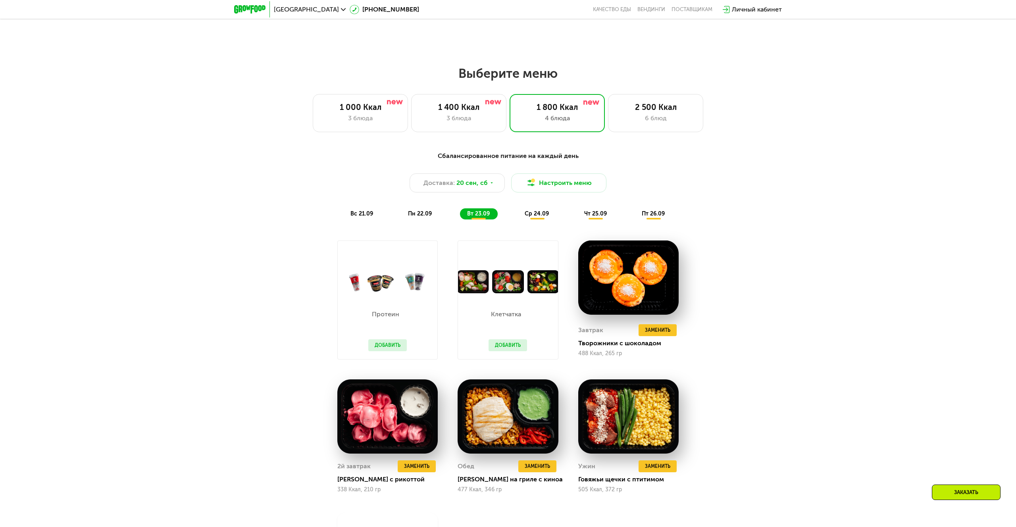
click at [380, 343] on button "Добавить" at bounding box center [387, 345] width 38 height 12
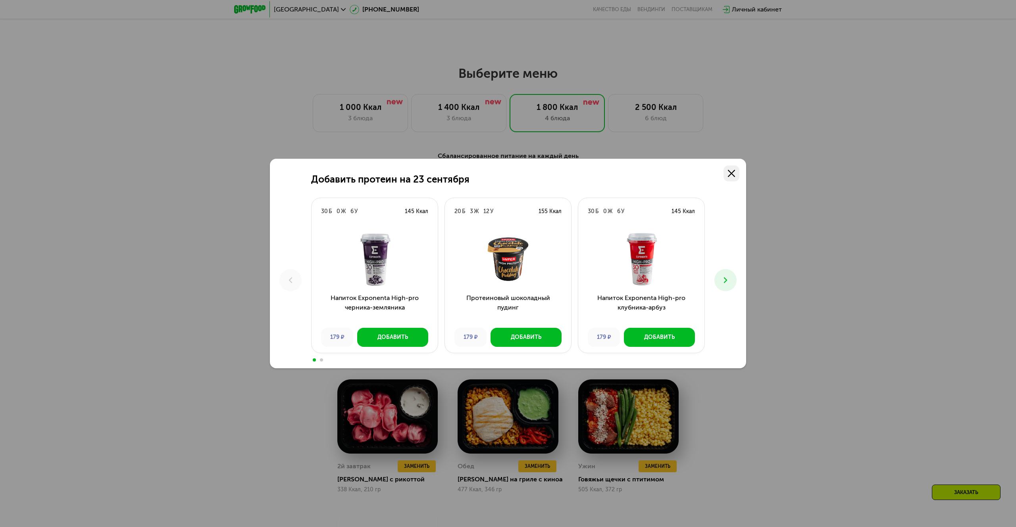
click at [731, 170] on icon at bounding box center [731, 173] width 7 height 7
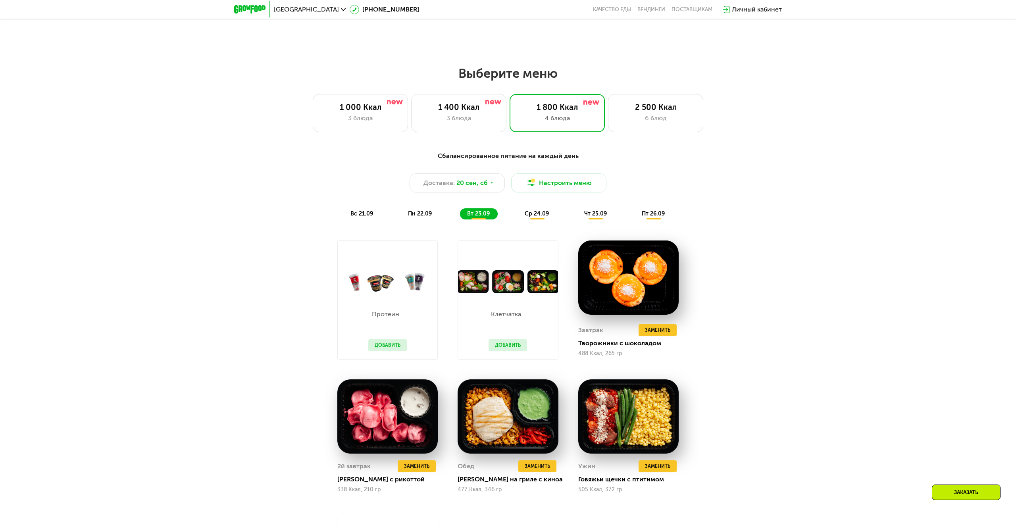
click at [517, 340] on button "Добавить" at bounding box center [507, 345] width 38 height 12
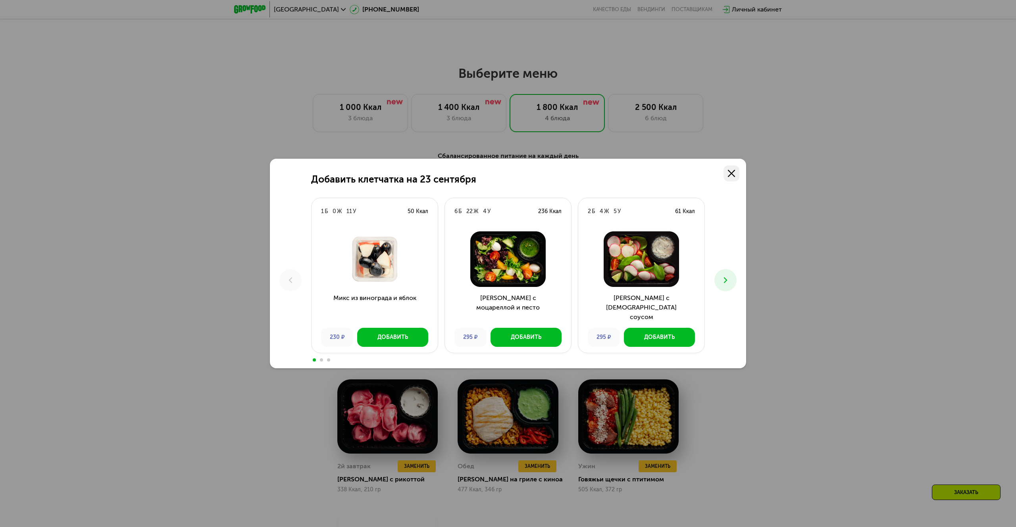
click at [735, 167] on link at bounding box center [731, 173] width 16 height 16
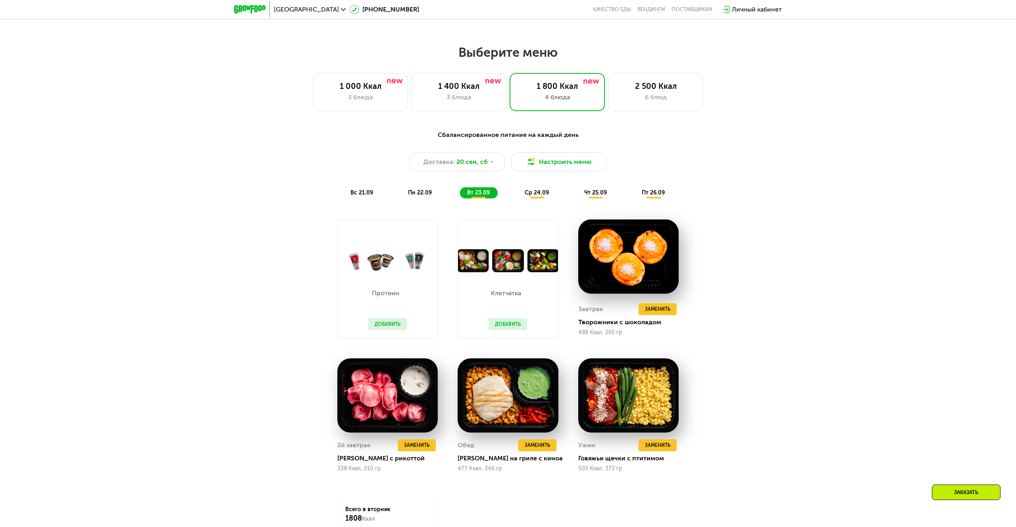
scroll to position [874, 0]
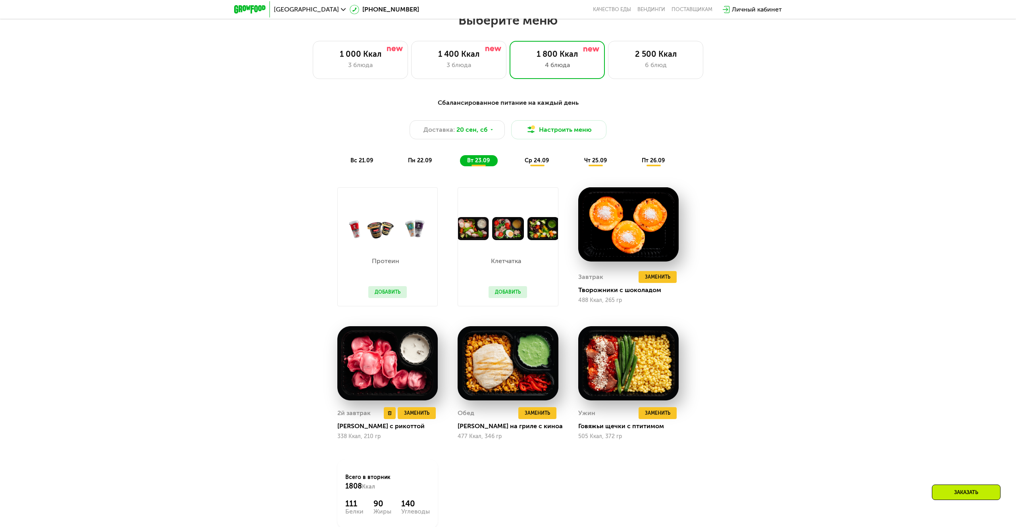
click at [393, 375] on img at bounding box center [387, 363] width 100 height 74
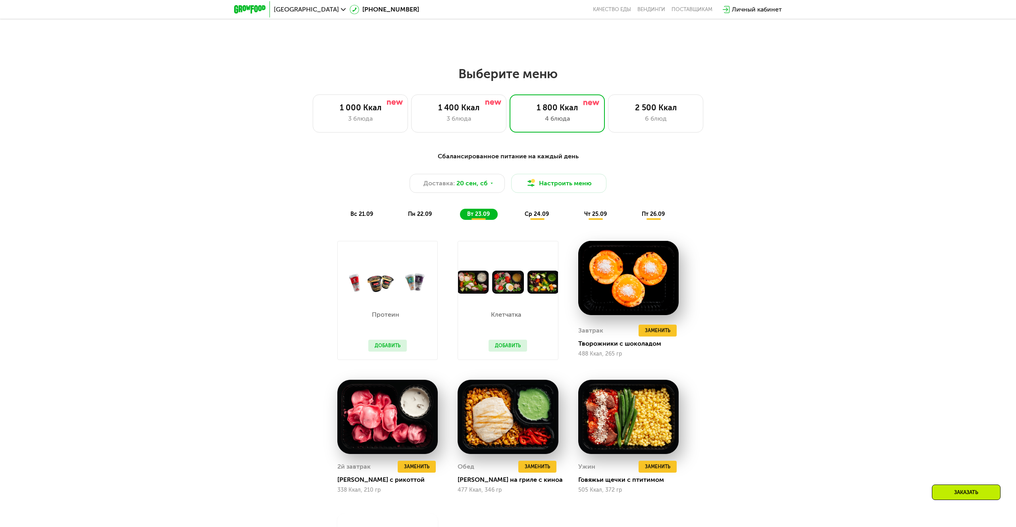
scroll to position [805, 0]
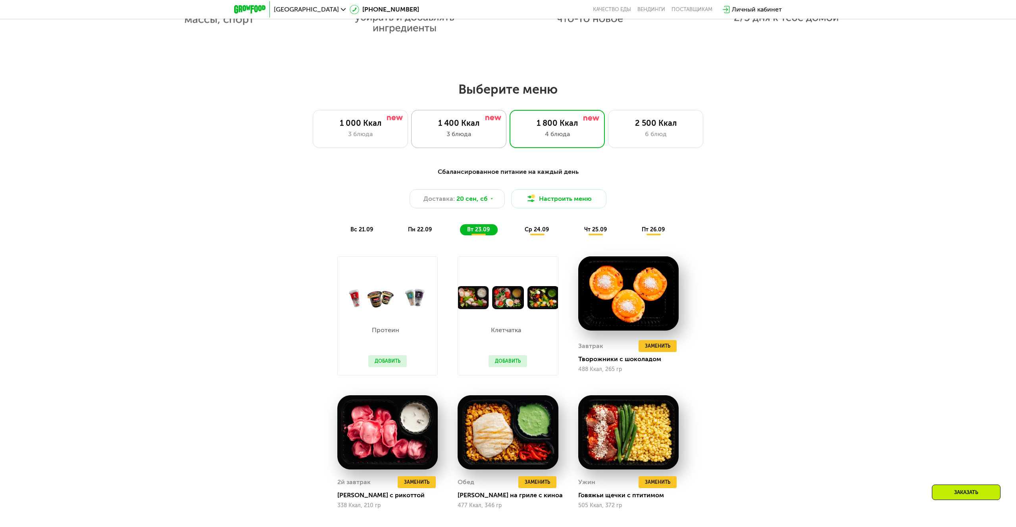
click at [480, 129] on div "3 блюда" at bounding box center [458, 134] width 79 height 10
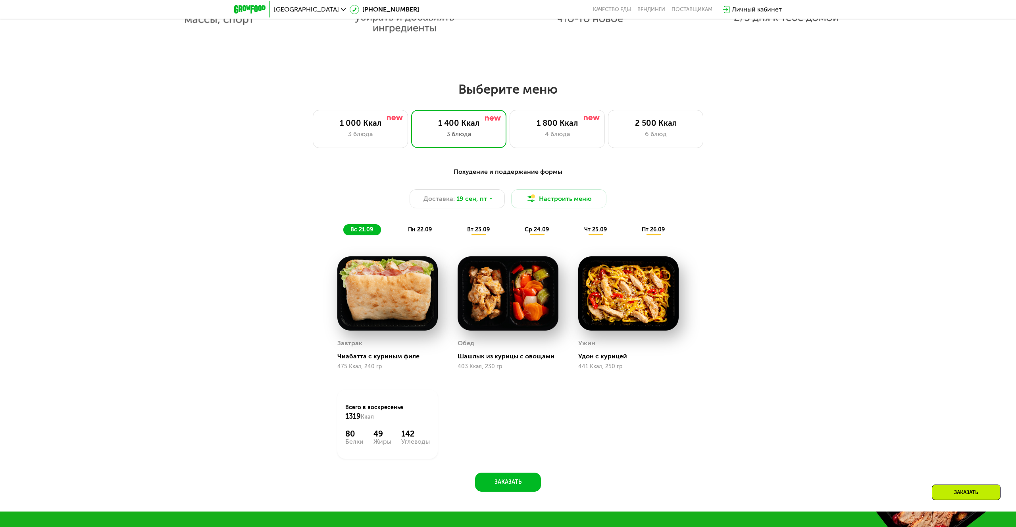
click at [482, 229] on span "вт 23.09" at bounding box center [478, 229] width 23 height 7
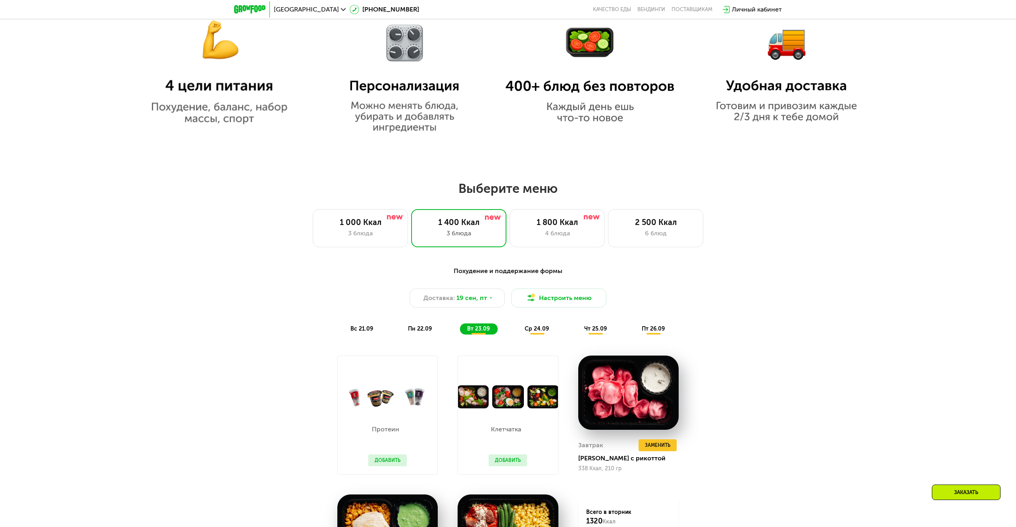
scroll to position [732, 0]
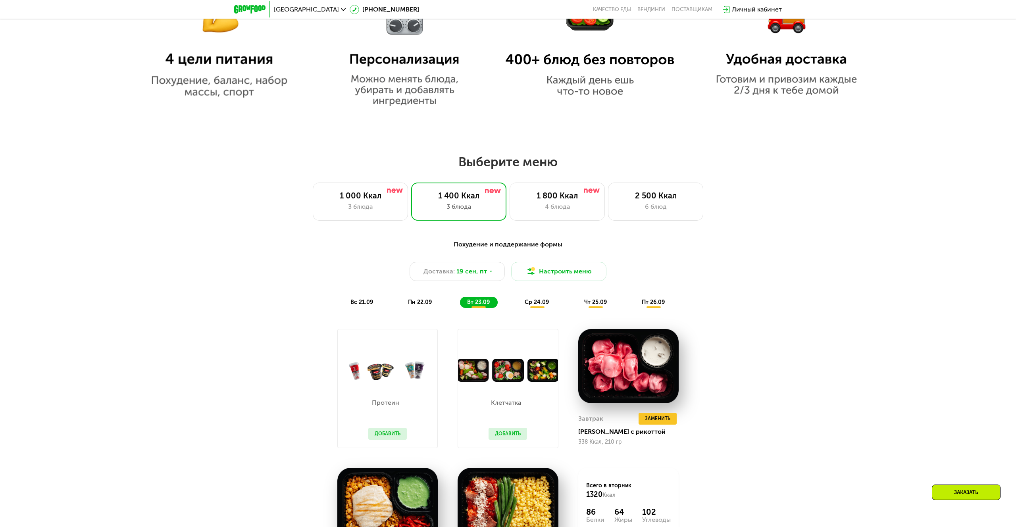
click at [527, 305] on span "ср 24.09" at bounding box center [537, 302] width 24 height 7
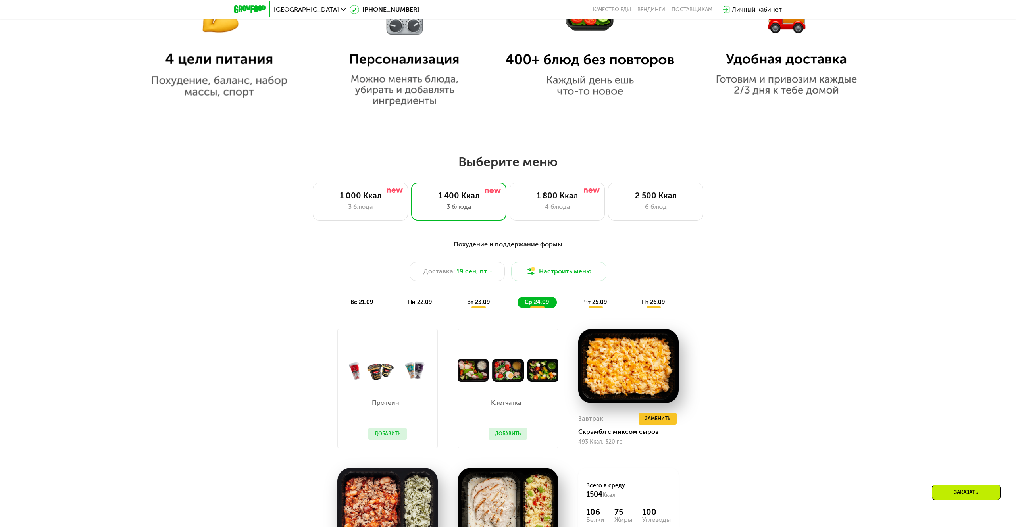
scroll to position [772, 0]
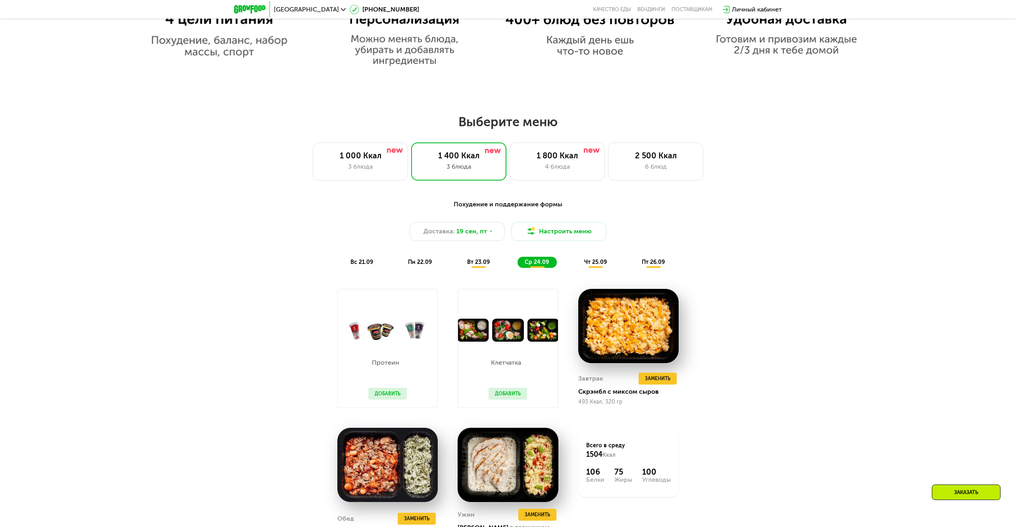
click at [597, 261] on span "чт 25.09" at bounding box center [595, 262] width 23 height 7
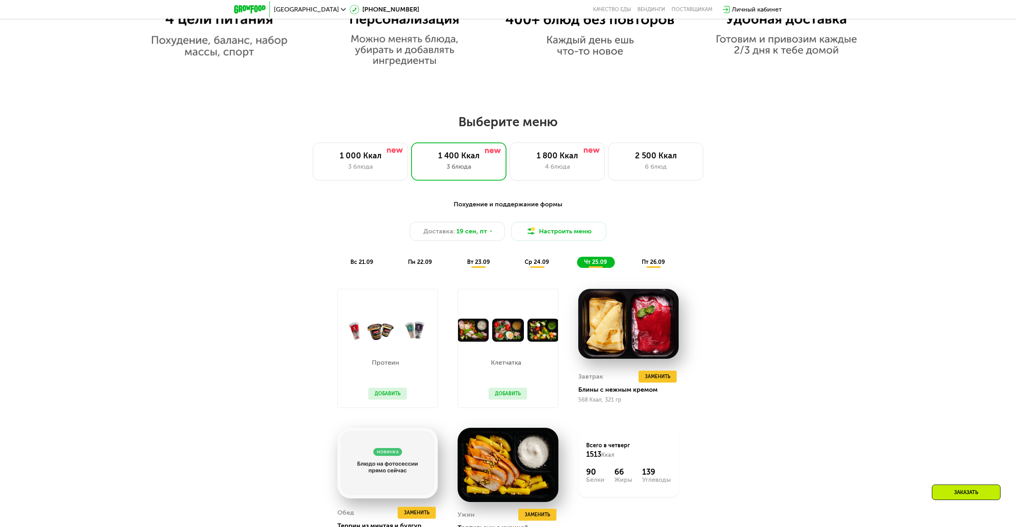
click at [658, 264] on span "пт 26.09" at bounding box center [653, 262] width 23 height 7
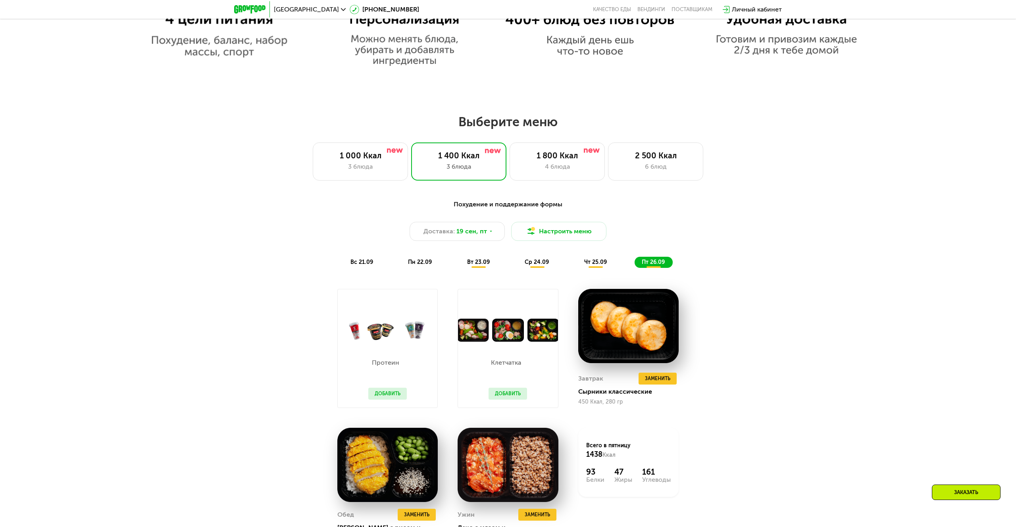
click at [359, 261] on span "вс 21.09" at bounding box center [361, 262] width 23 height 7
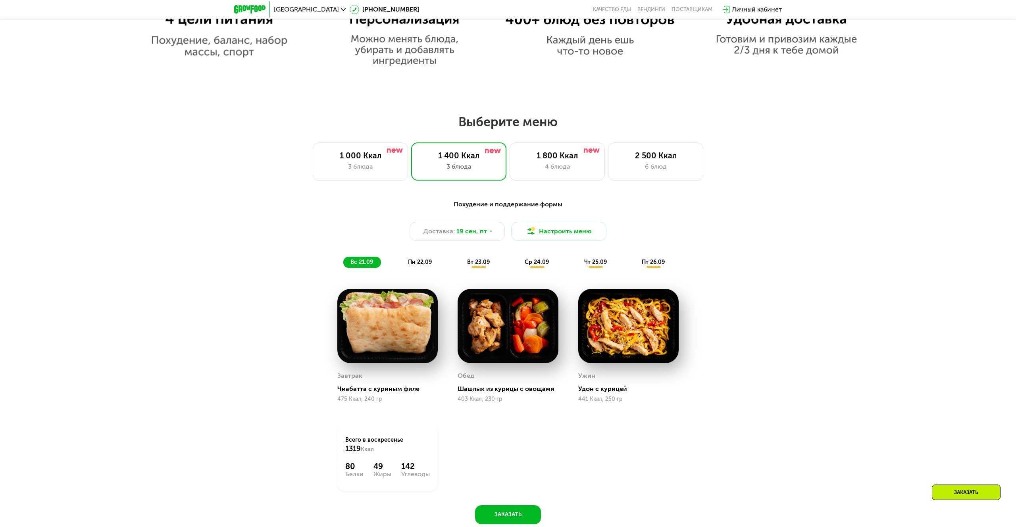
click at [660, 260] on span "пт 26.09" at bounding box center [653, 262] width 23 height 7
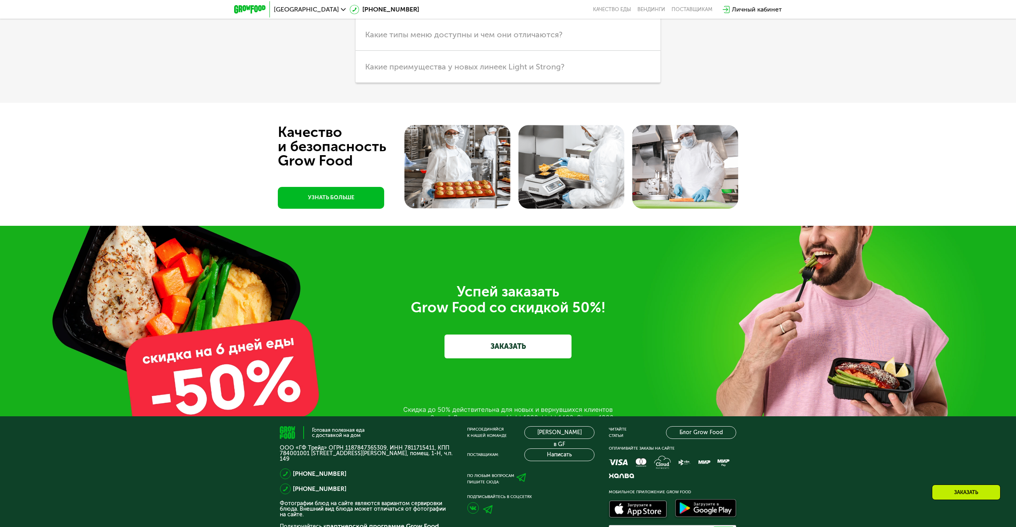
scroll to position [2954, 0]
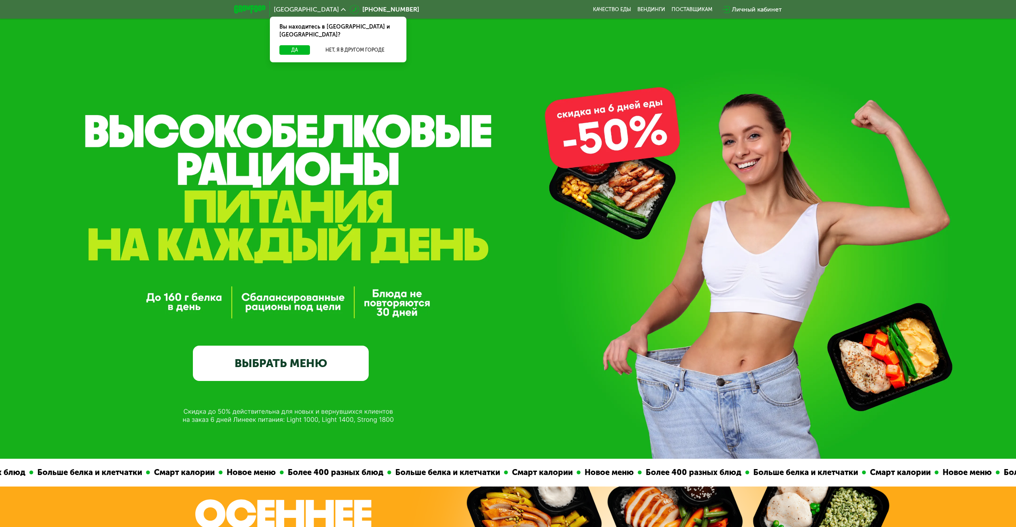
click at [278, 358] on link "ВЫБРАТЬ МЕНЮ" at bounding box center [281, 363] width 176 height 35
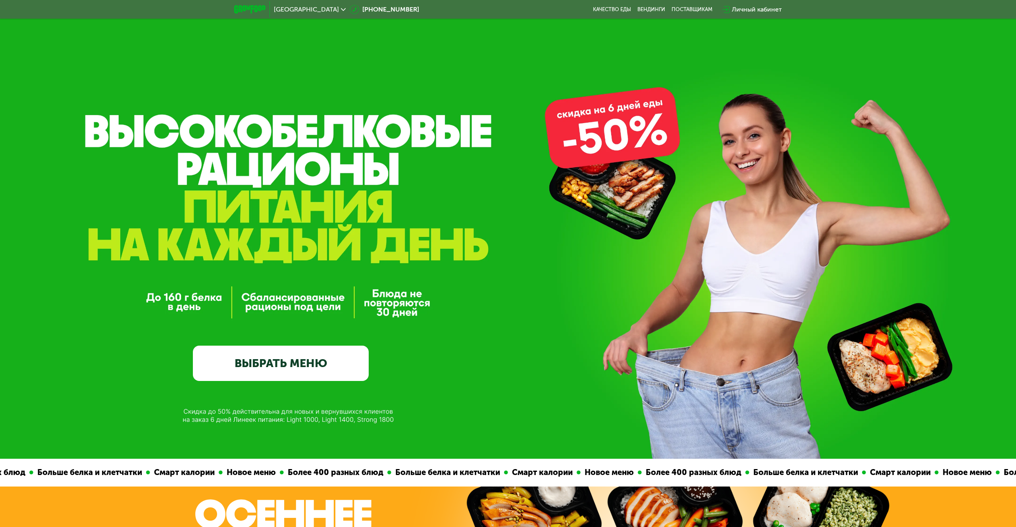
click at [291, 355] on link "ВЫБРАТЬ МЕНЮ" at bounding box center [281, 363] width 176 height 35
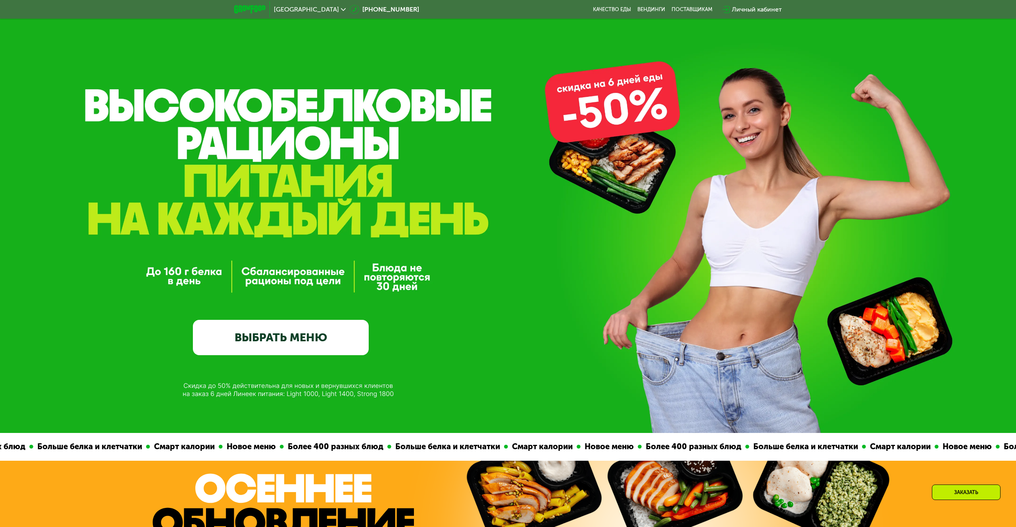
scroll to position [63, 0]
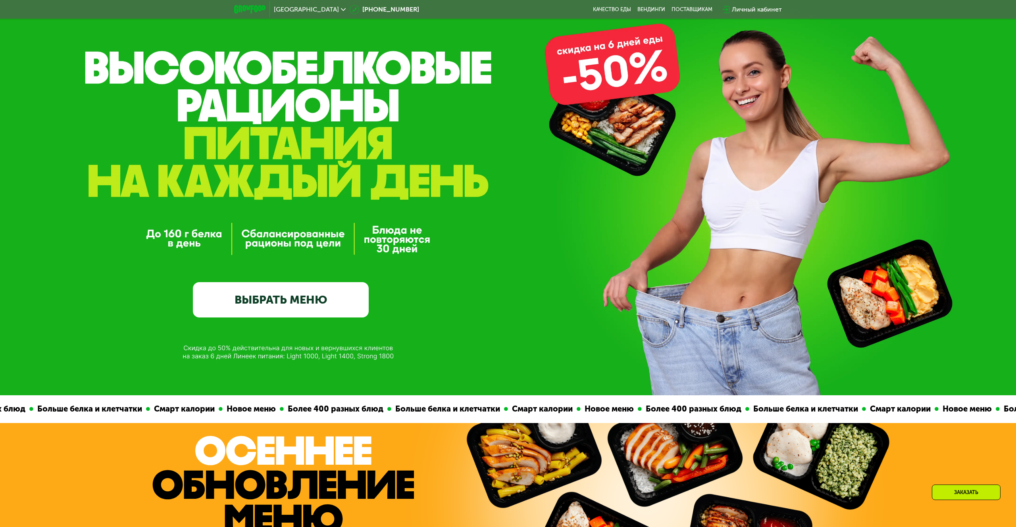
click at [301, 290] on link "ВЫБРАТЬ МЕНЮ" at bounding box center [281, 299] width 176 height 35
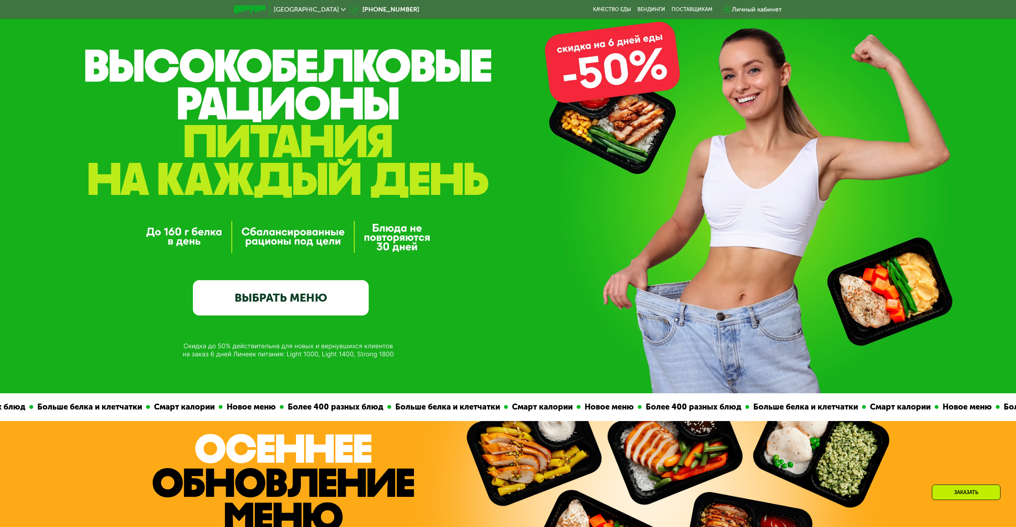
click at [304, 292] on link "ВЫБРАТЬ МЕНЮ" at bounding box center [281, 297] width 176 height 35
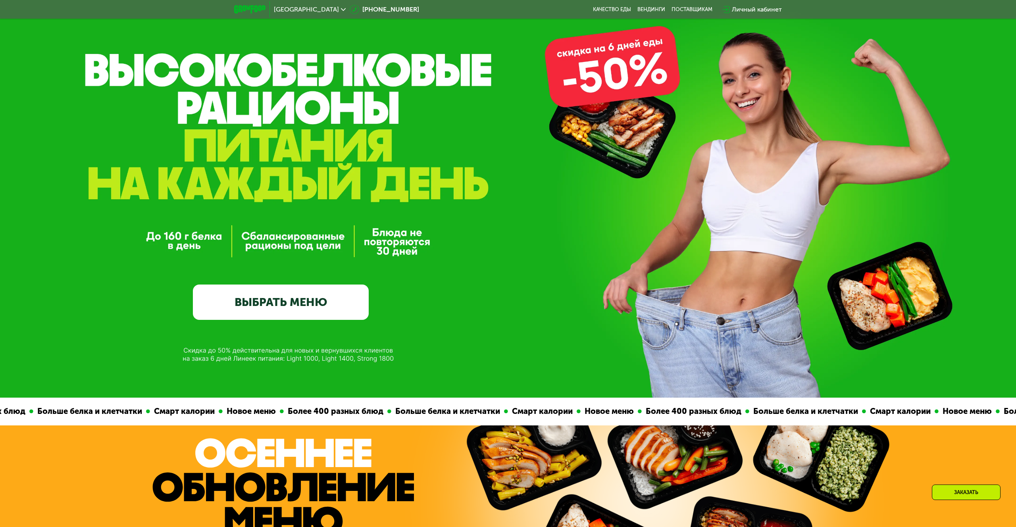
scroll to position [61, 0]
click at [304, 292] on link "ВЫБРАТЬ МЕНЮ" at bounding box center [281, 302] width 176 height 35
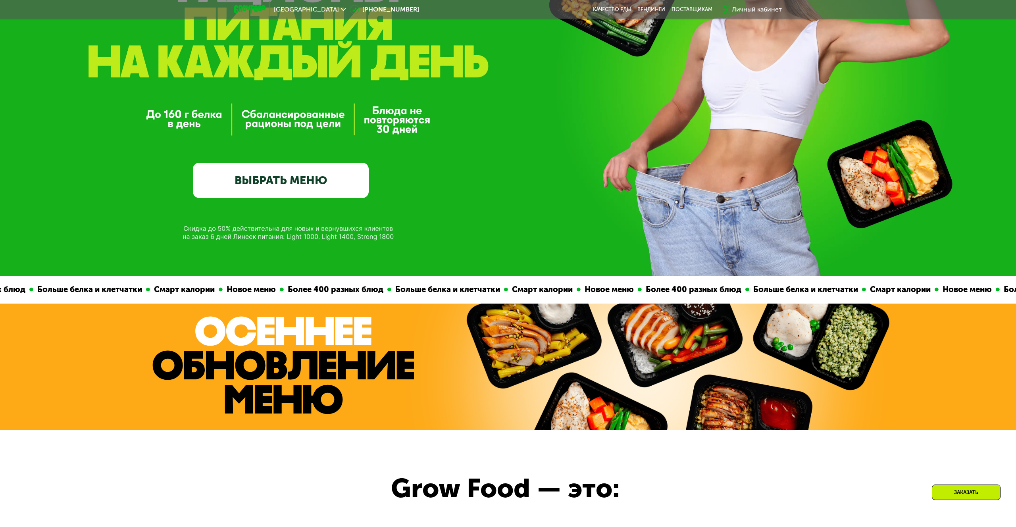
scroll to position [145, 0]
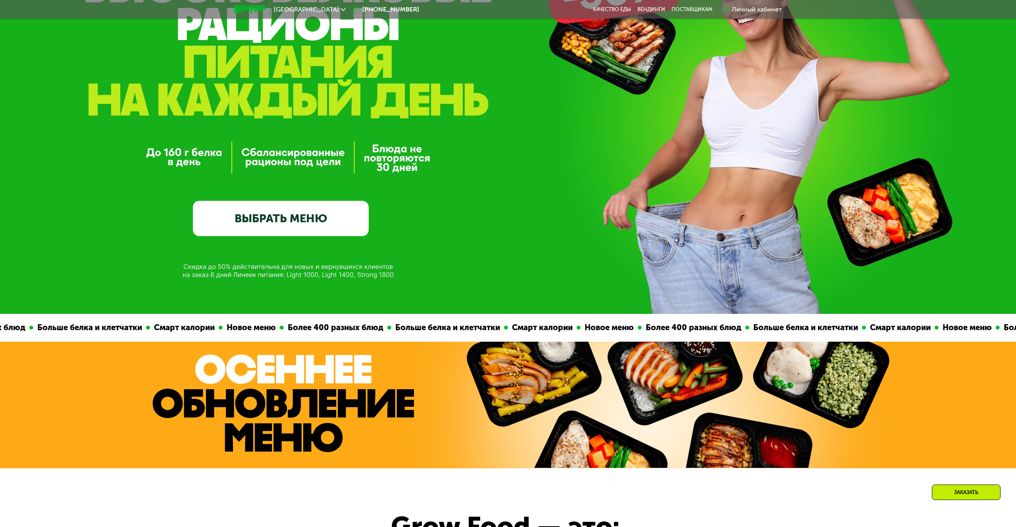
click at [296, 226] on link "ВЫБРАТЬ МЕНЮ" at bounding box center [281, 218] width 176 height 35
click at [632, 328] on div "Более 400 разных блюд" at bounding box center [684, 327] width 104 height 12
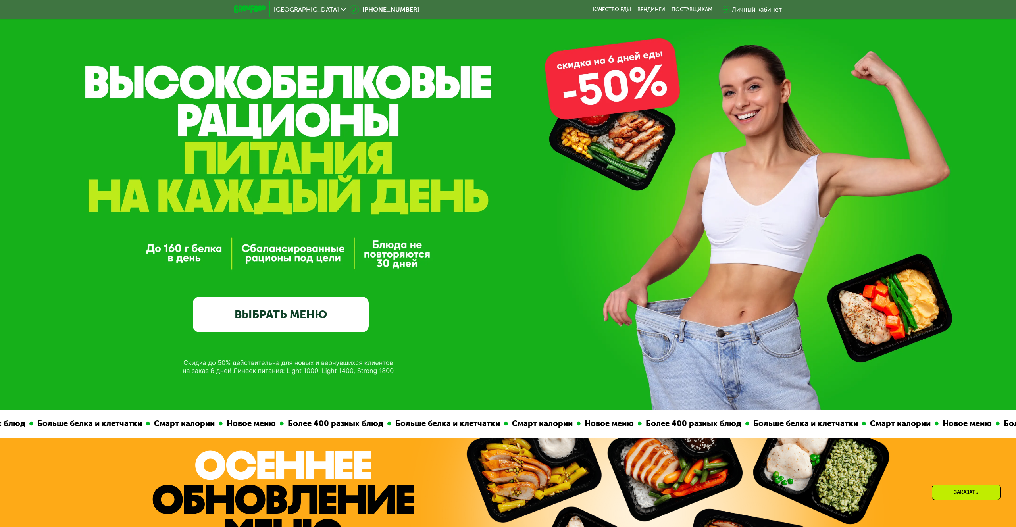
scroll to position [0, 0]
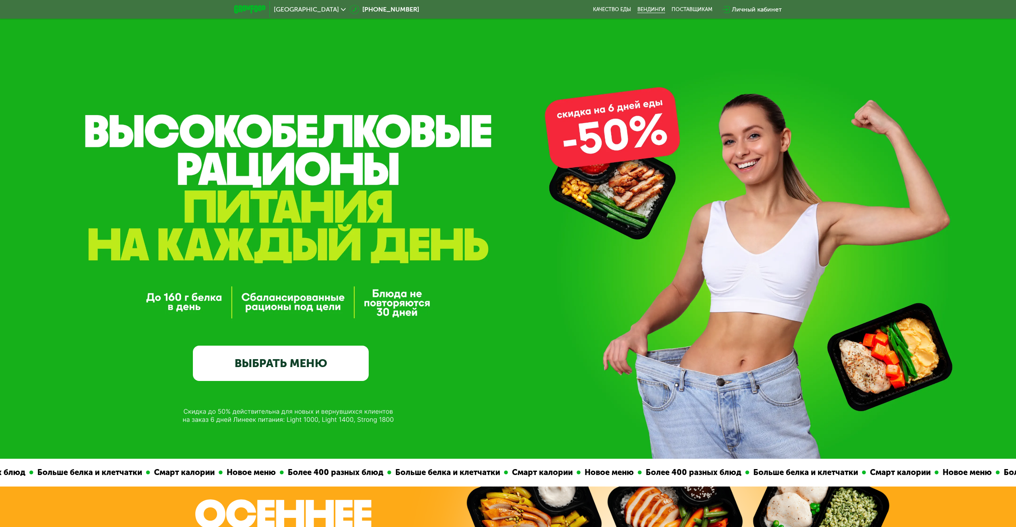
click at [659, 11] on link "Вендинги" at bounding box center [651, 9] width 28 height 6
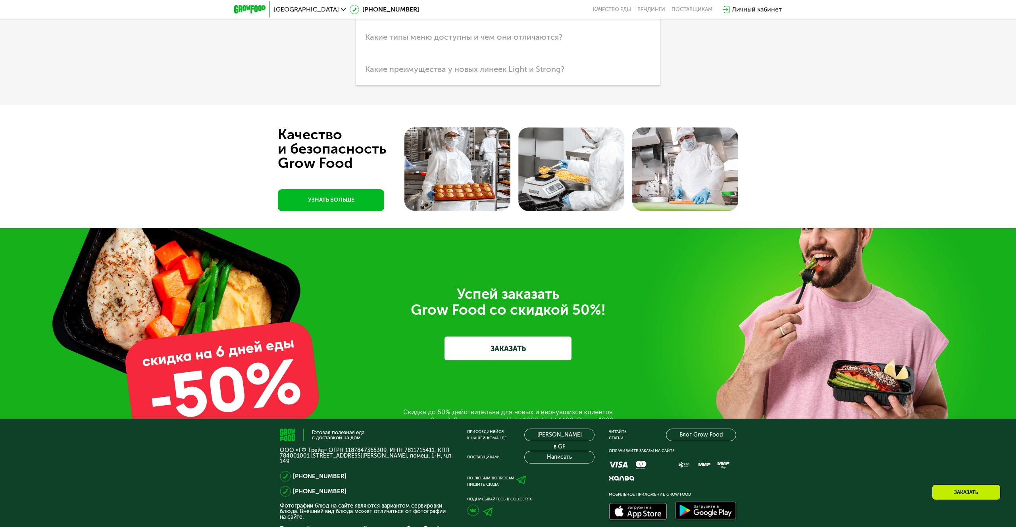
scroll to position [2281, 0]
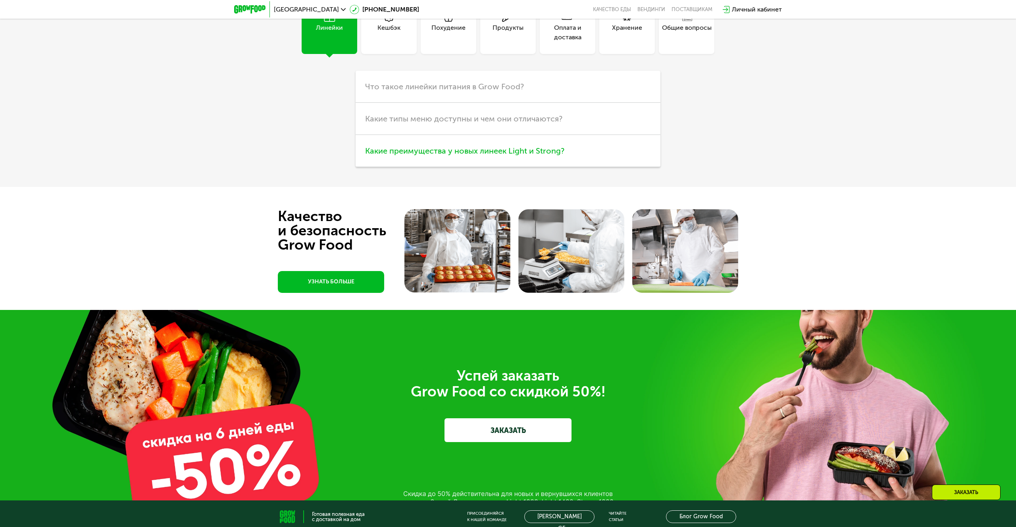
click at [496, 151] on span "Какие преимущества у новых линеек Light и Strong?" at bounding box center [464, 151] width 199 height 10
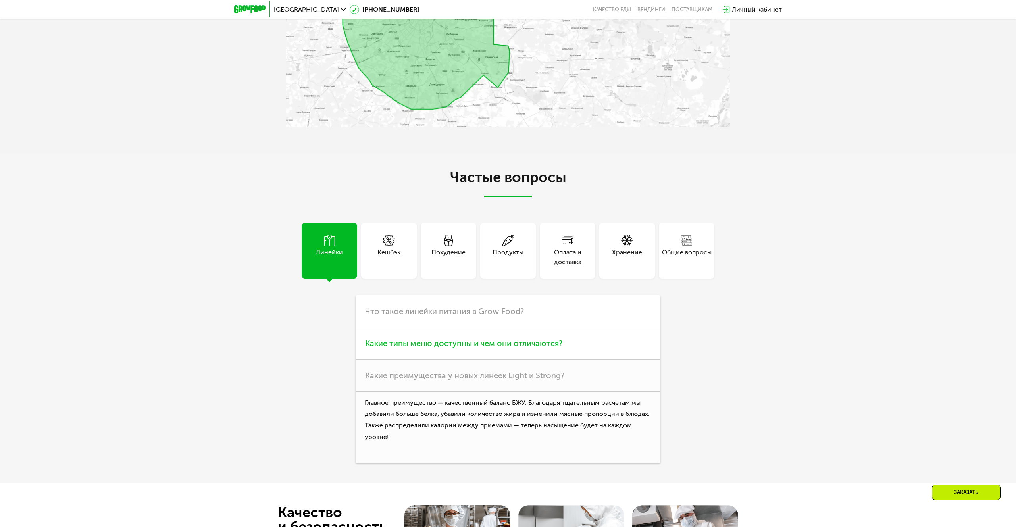
scroll to position [2073, 0]
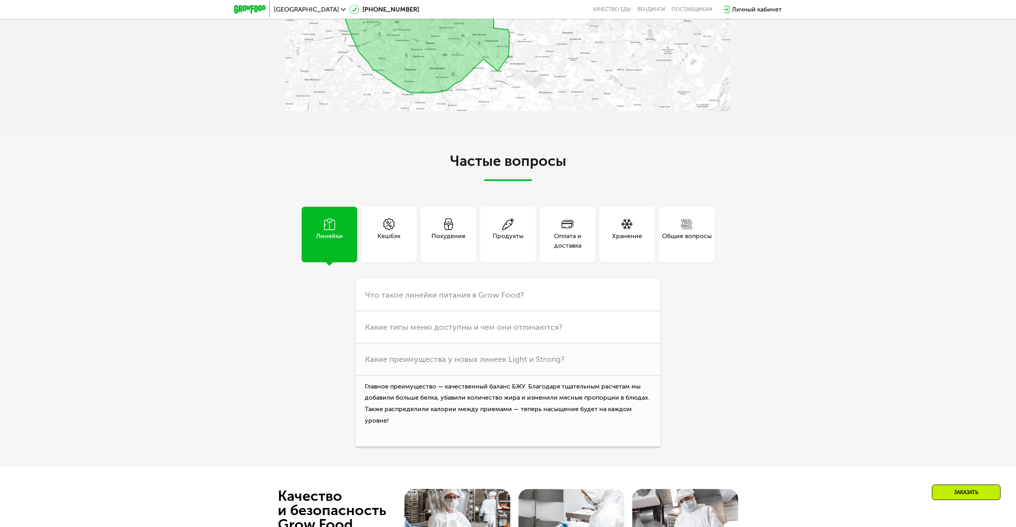
click at [960, 499] on div "Заказать" at bounding box center [966, 491] width 69 height 15
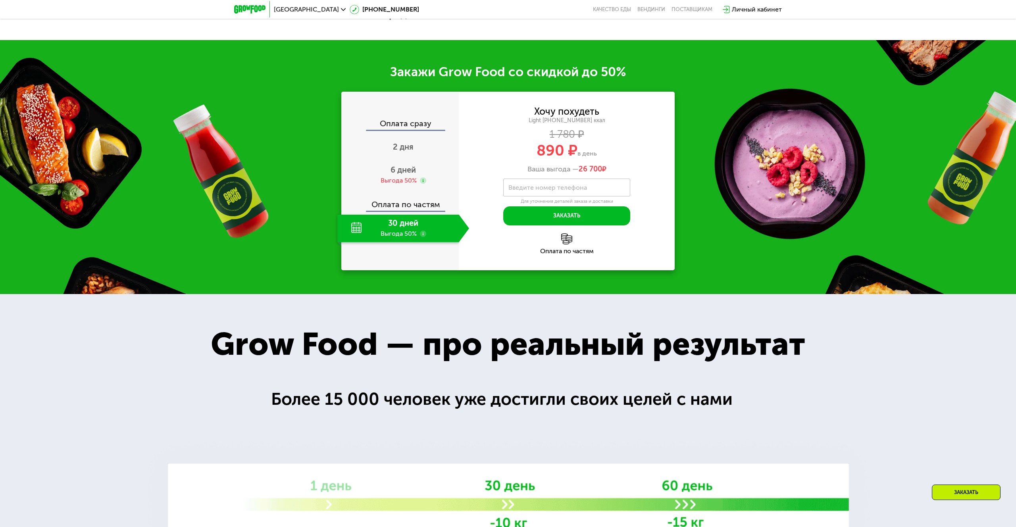
scroll to position [770, 0]
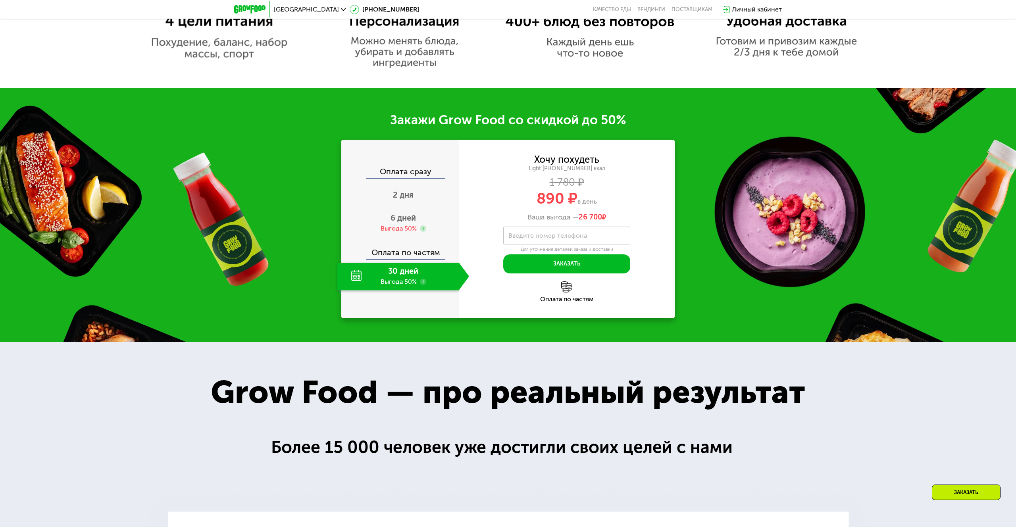
click at [564, 286] on img at bounding box center [566, 286] width 11 height 11
click at [405, 167] on div "Оплата сразу" at bounding box center [400, 172] width 117 height 10
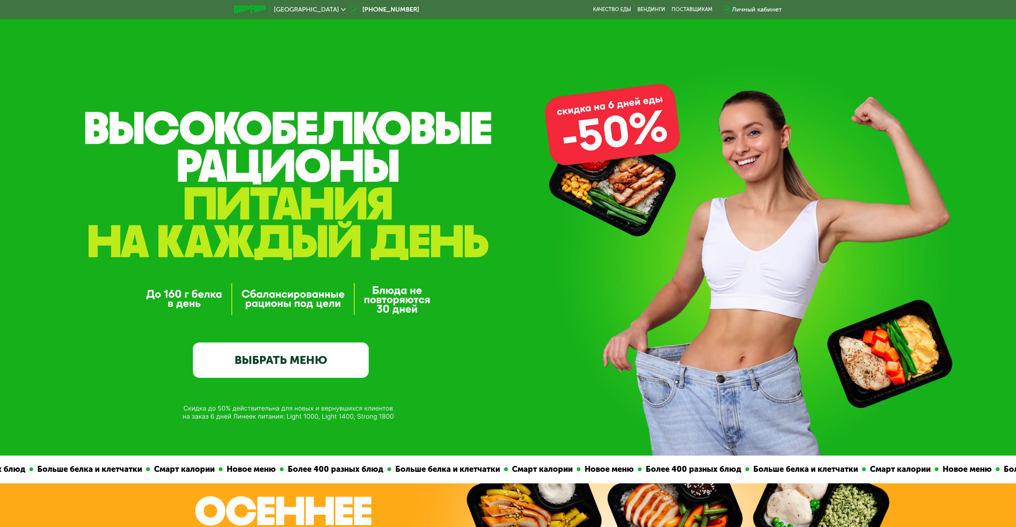
scroll to position [0, 0]
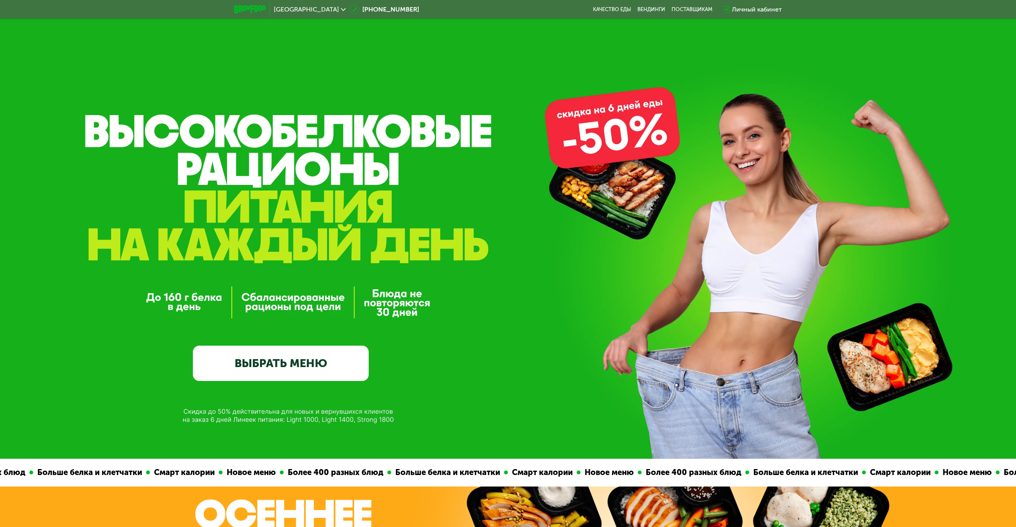
click at [308, 357] on link "ВЫБРАТЬ МЕНЮ" at bounding box center [281, 363] width 176 height 35
click at [309, 357] on link "ВЫБРАТЬ МЕНЮ" at bounding box center [281, 363] width 176 height 35
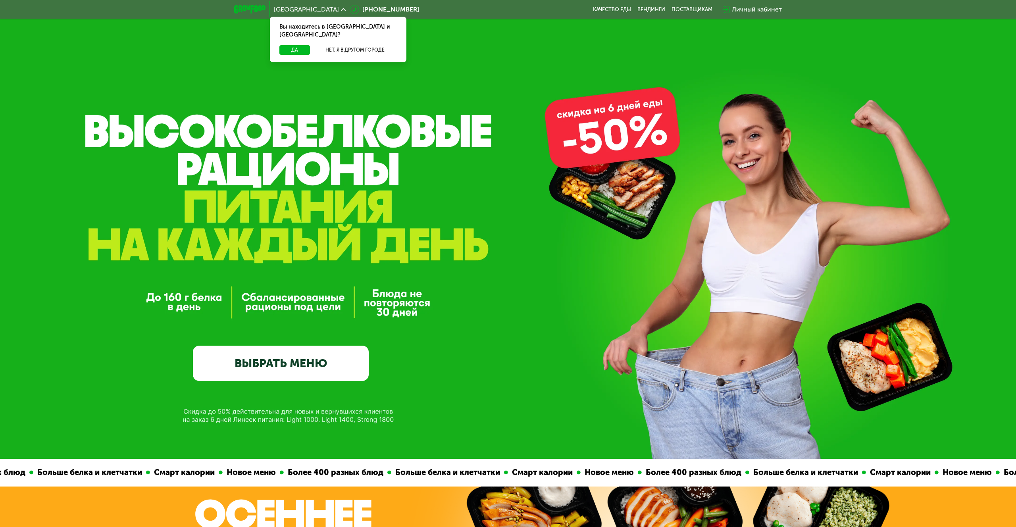
click at [282, 357] on link "ВЫБРАТЬ МЕНЮ" at bounding box center [281, 363] width 176 height 35
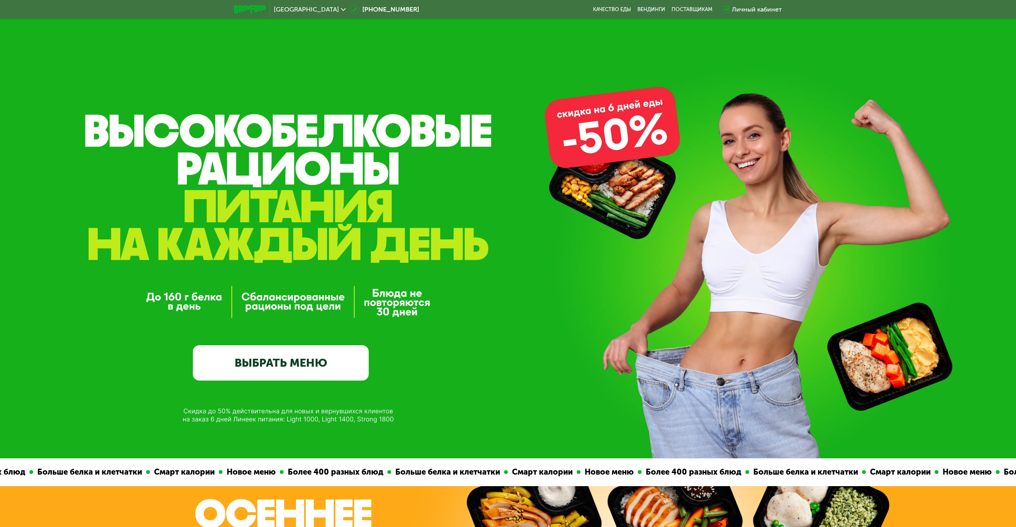
click at [282, 357] on link "ВЫБРАТЬ МЕНЮ" at bounding box center [281, 362] width 176 height 35
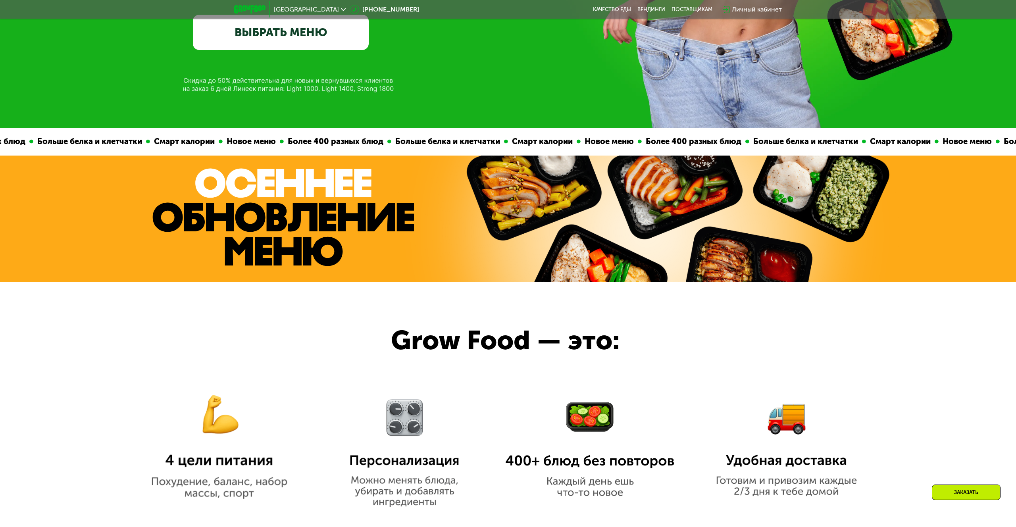
click at [282, 357] on div "Смарт калории Новое меню Более 400 разных блюд Больше белка и клетчатки Смарт к…" at bounding box center [508, 328] width 1016 height 400
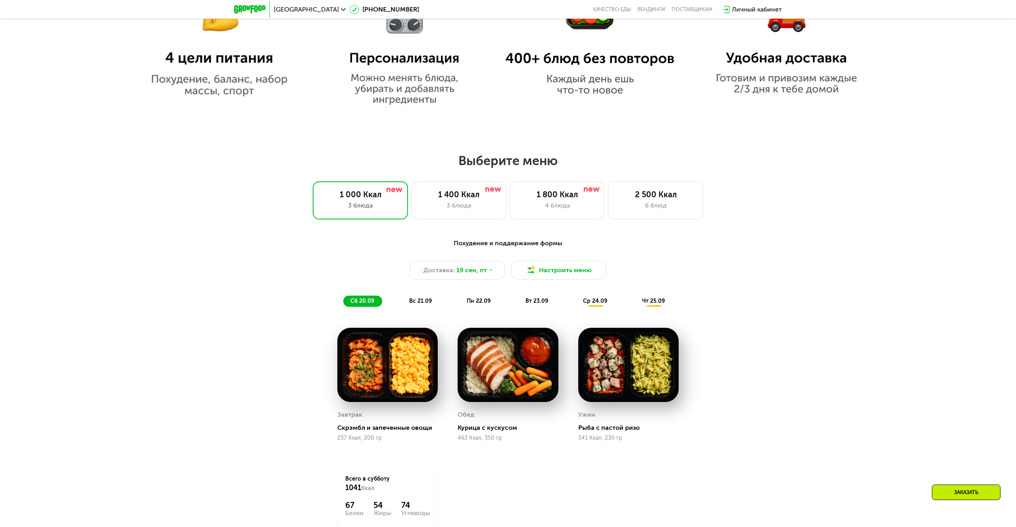
scroll to position [726, 0]
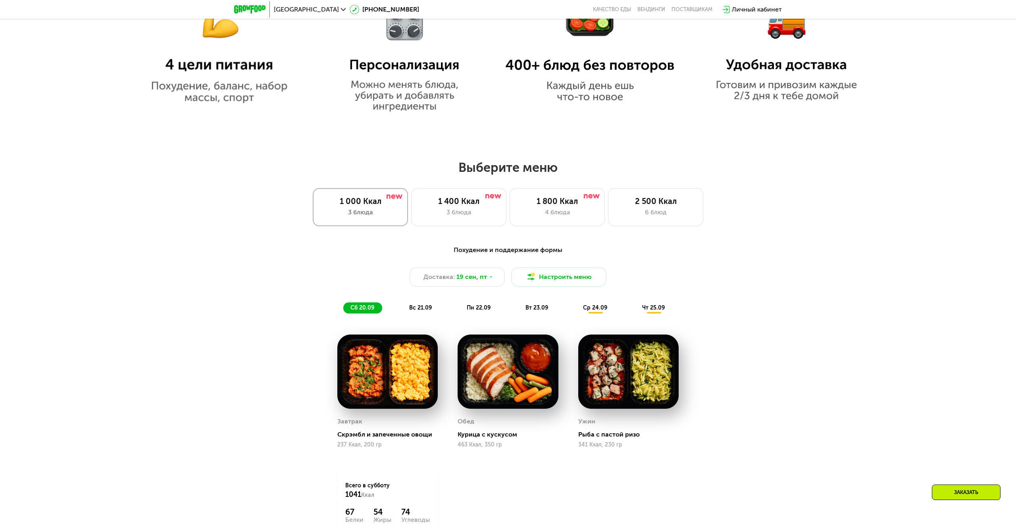
click at [369, 192] on div "1 000 Ккал 3 блюда" at bounding box center [360, 207] width 95 height 38
click at [499, 248] on div "Похудение и поддержание формы" at bounding box center [508, 250] width 470 height 10
click at [446, 192] on div "1 400 Ккал 3 блюда" at bounding box center [458, 207] width 95 height 38
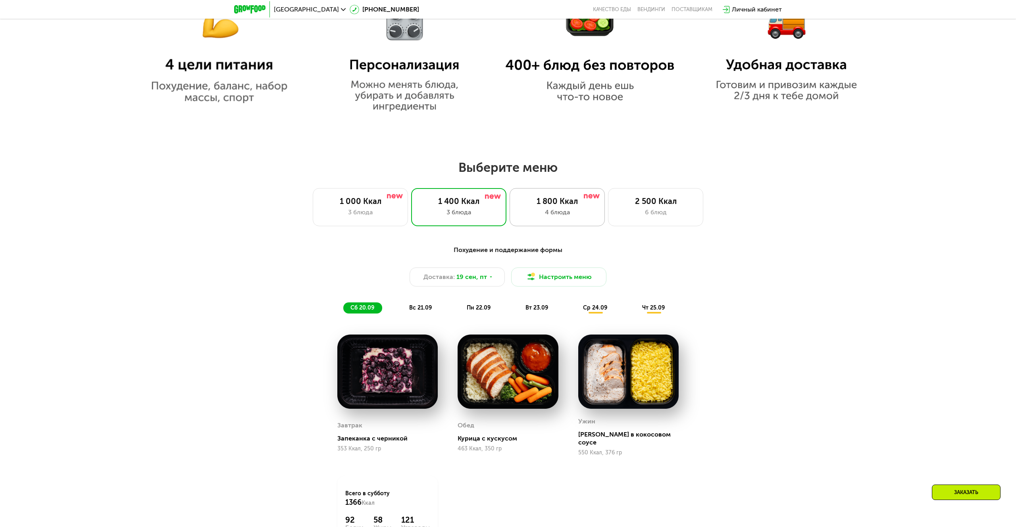
click at [550, 211] on div "4 блюда" at bounding box center [557, 213] width 79 height 10
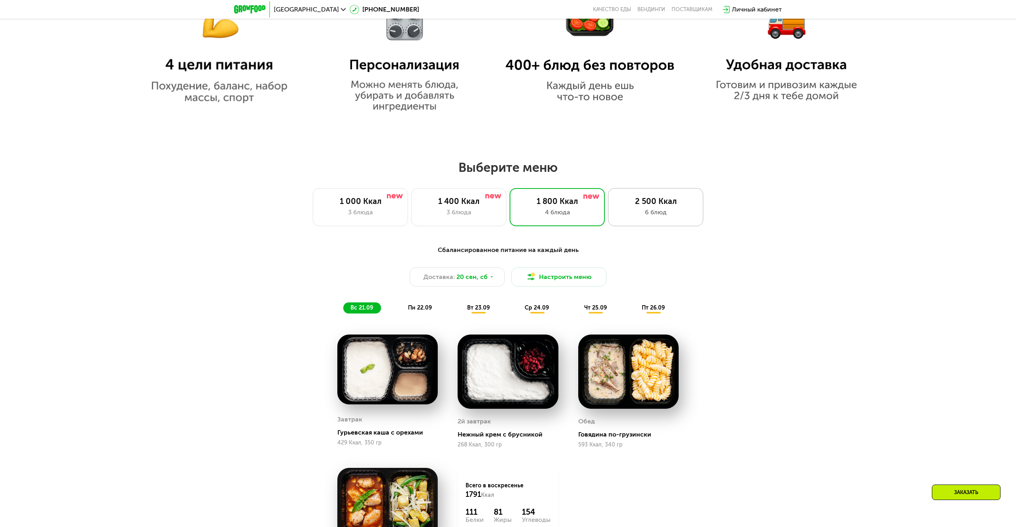
click at [616, 209] on div "6 блюд" at bounding box center [655, 213] width 79 height 10
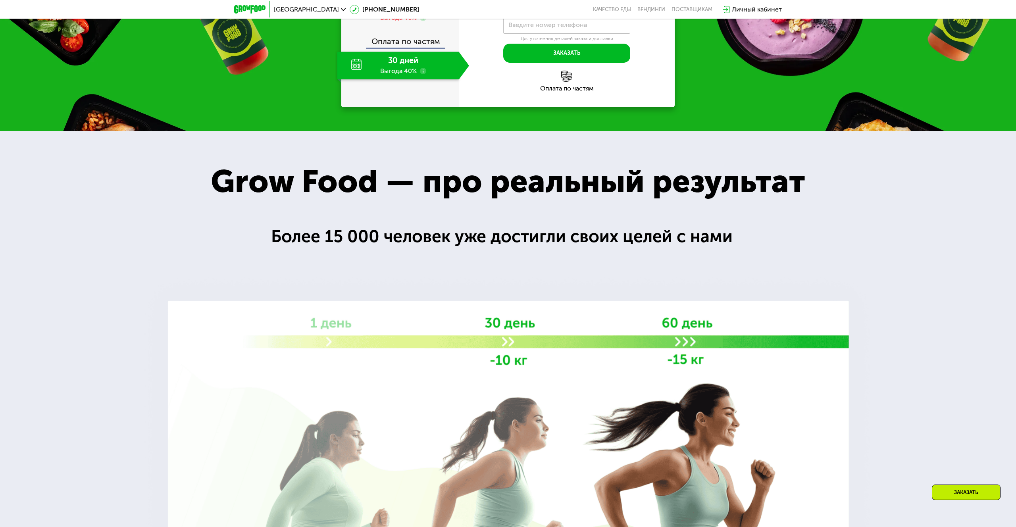
scroll to position [1438, 0]
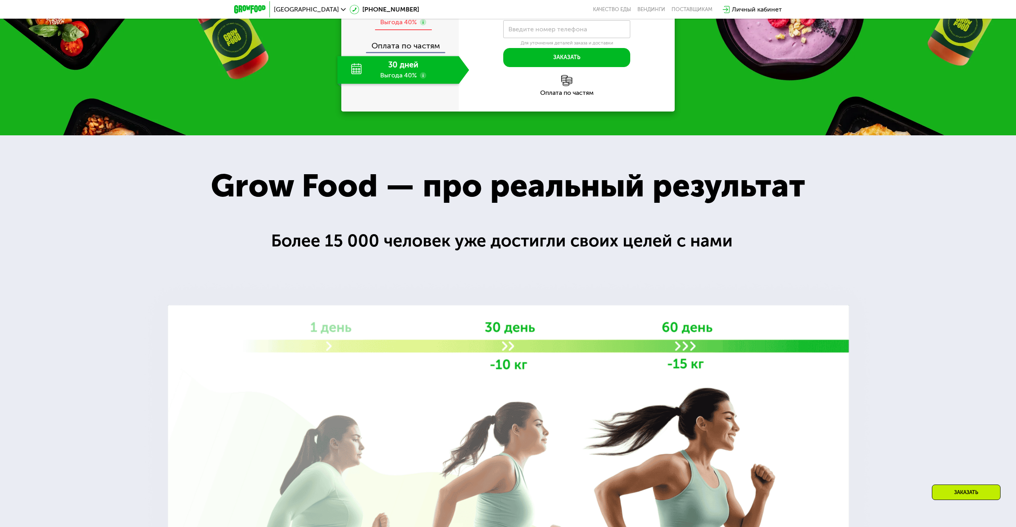
click at [400, 27] on div "Выгода 40%" at bounding box center [398, 22] width 37 height 9
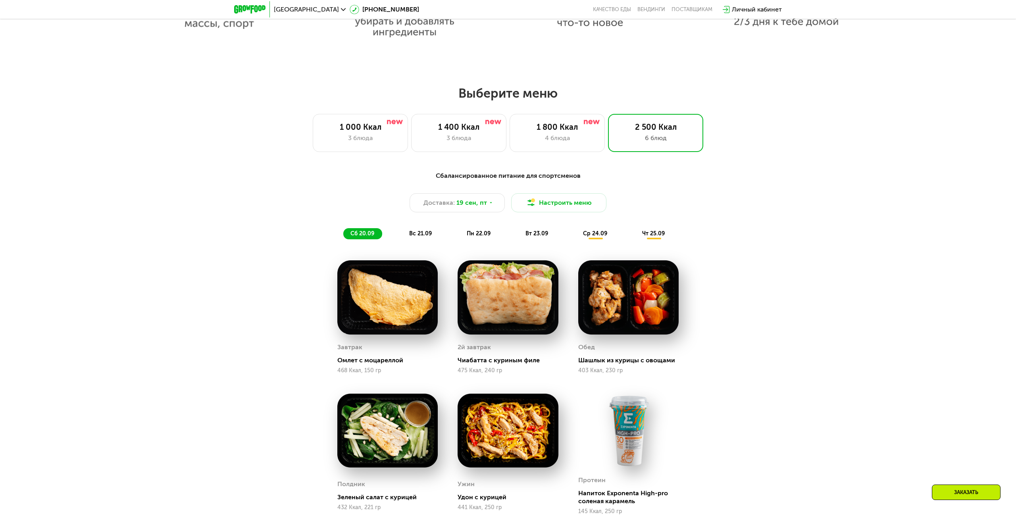
scroll to position [804, 0]
